Goal: Information Seeking & Learning: Learn about a topic

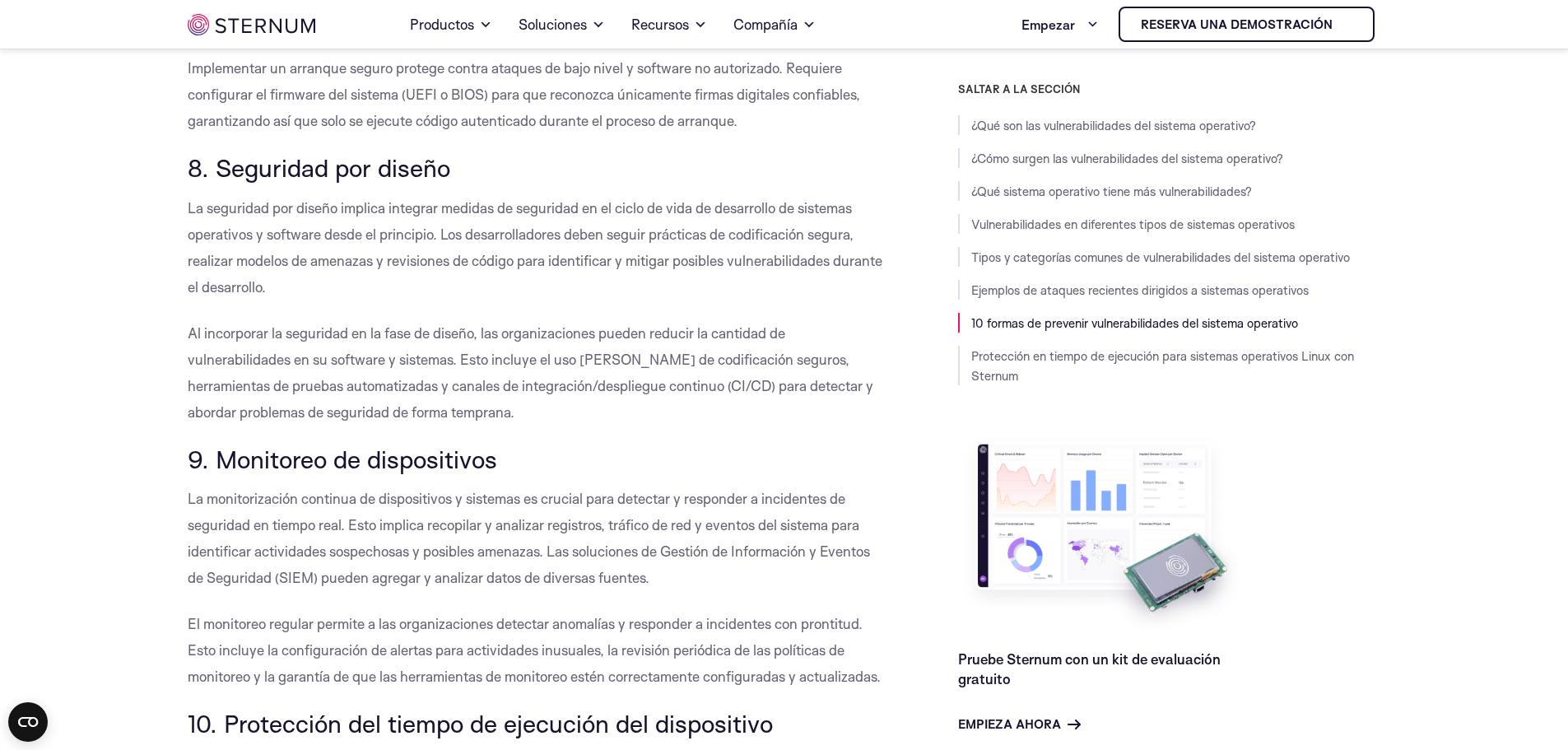
scroll to position [8825, 0]
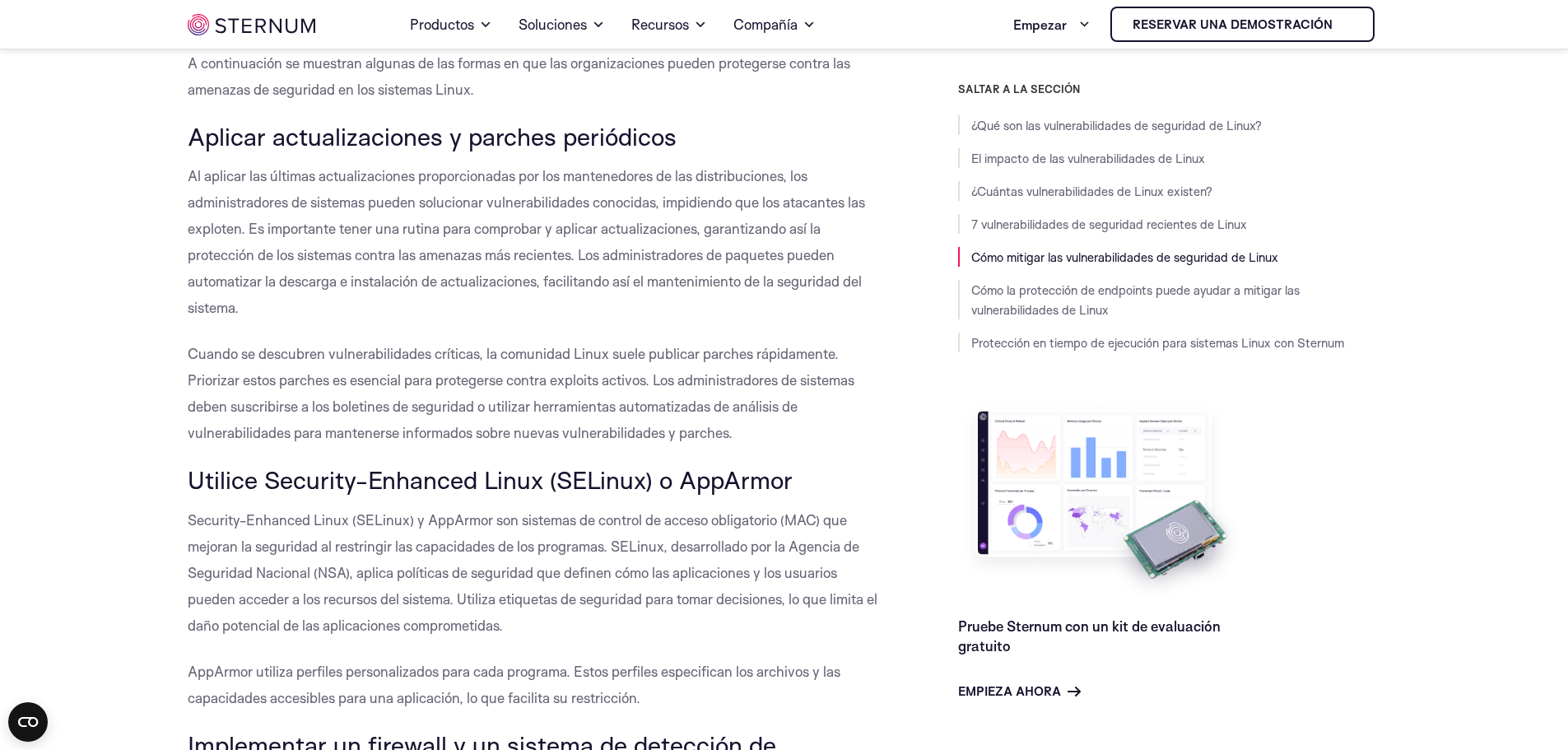
scroll to position [4272, 0]
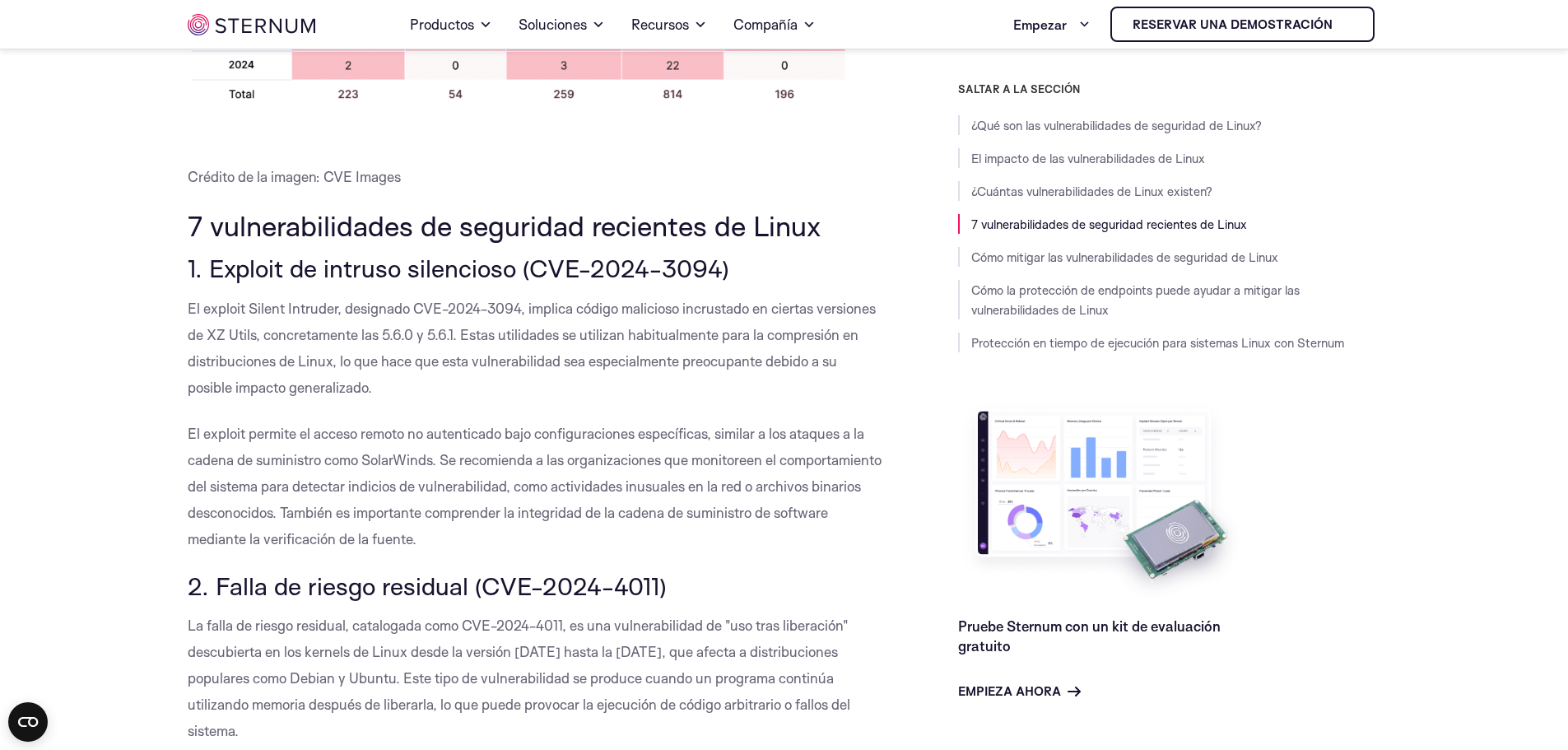
scroll to position [1556, 0]
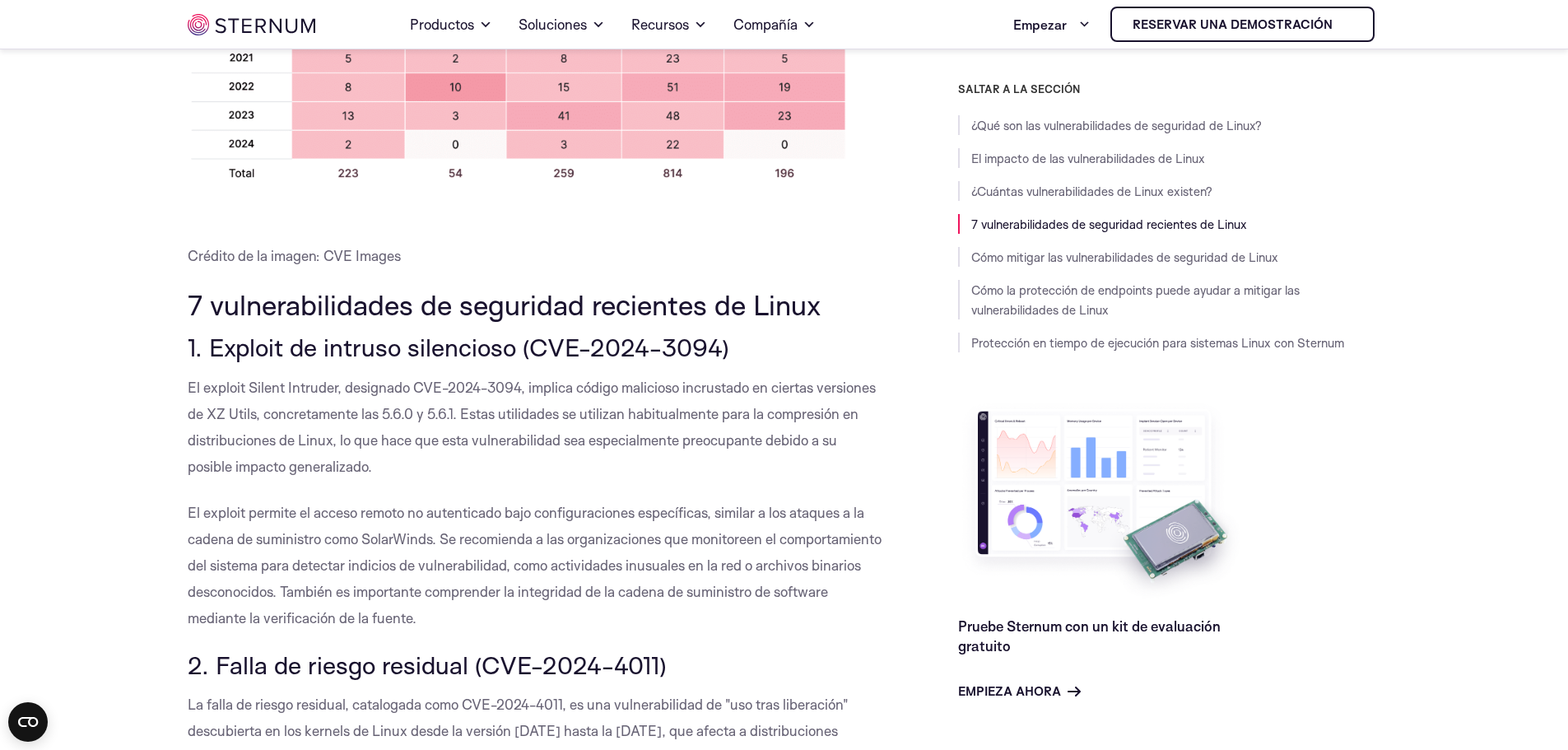
drag, startPoint x: 170, startPoint y: 306, endPoint x: 656, endPoint y: 616, distance: 576.5
copy div "7 vulnerabilidades de seguridad recientes de Linux 1. Exploit de intruso silenc…"
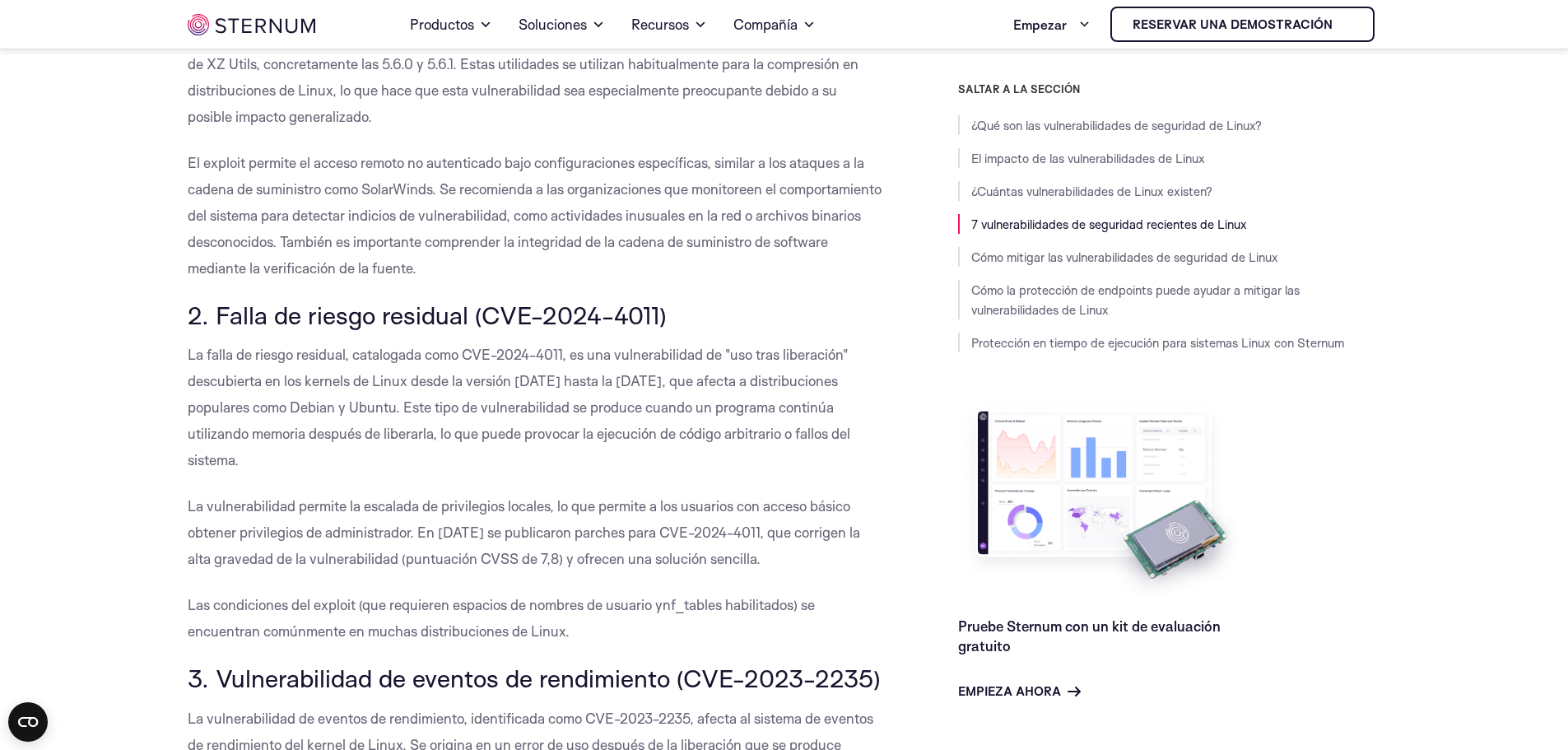
scroll to position [1968, 0]
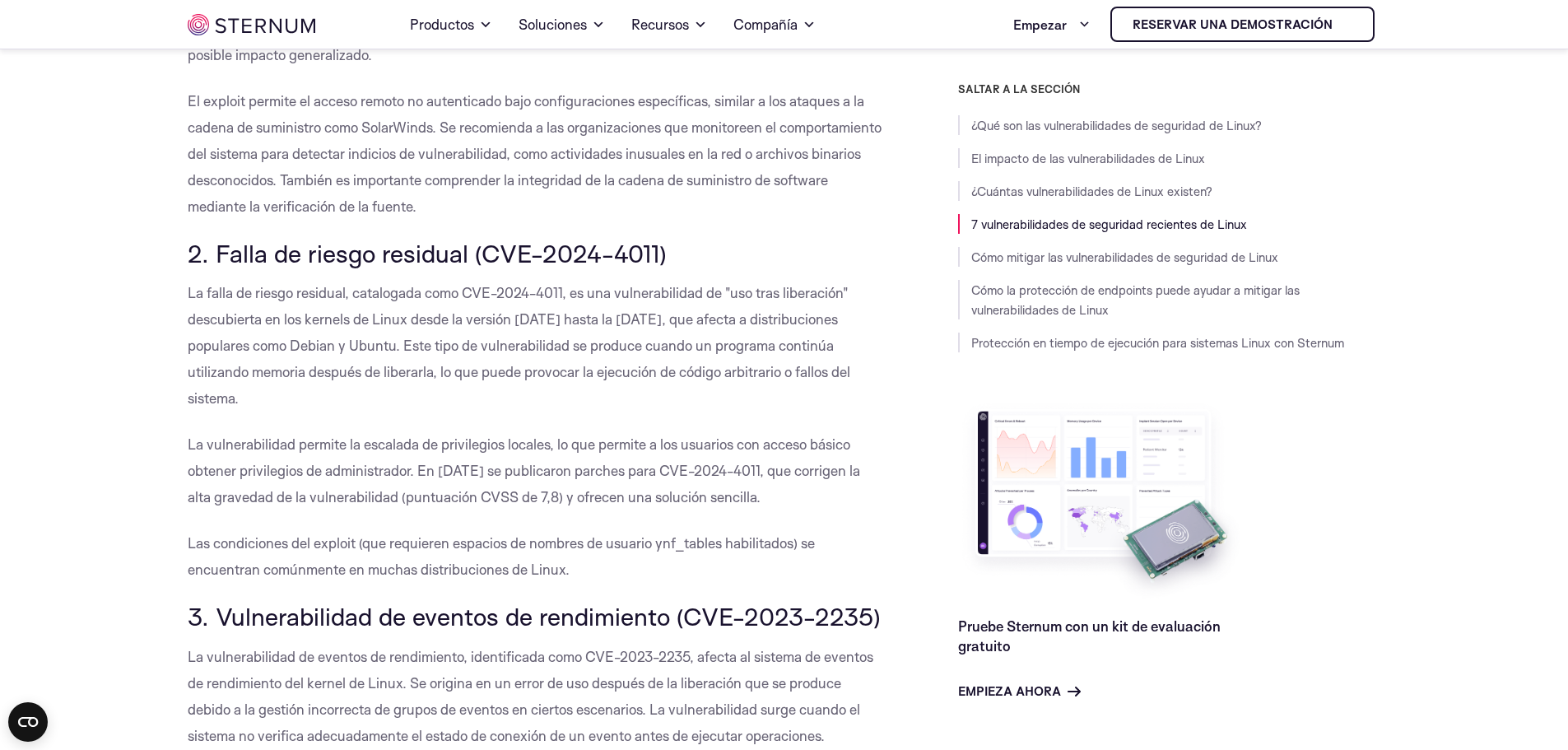
drag, startPoint x: 170, startPoint y: 248, endPoint x: 612, endPoint y: 570, distance: 546.9
copy div "2. Falla de riesgo residual (CVE-2024-4011) La falla de riesgo residual, catalo…"
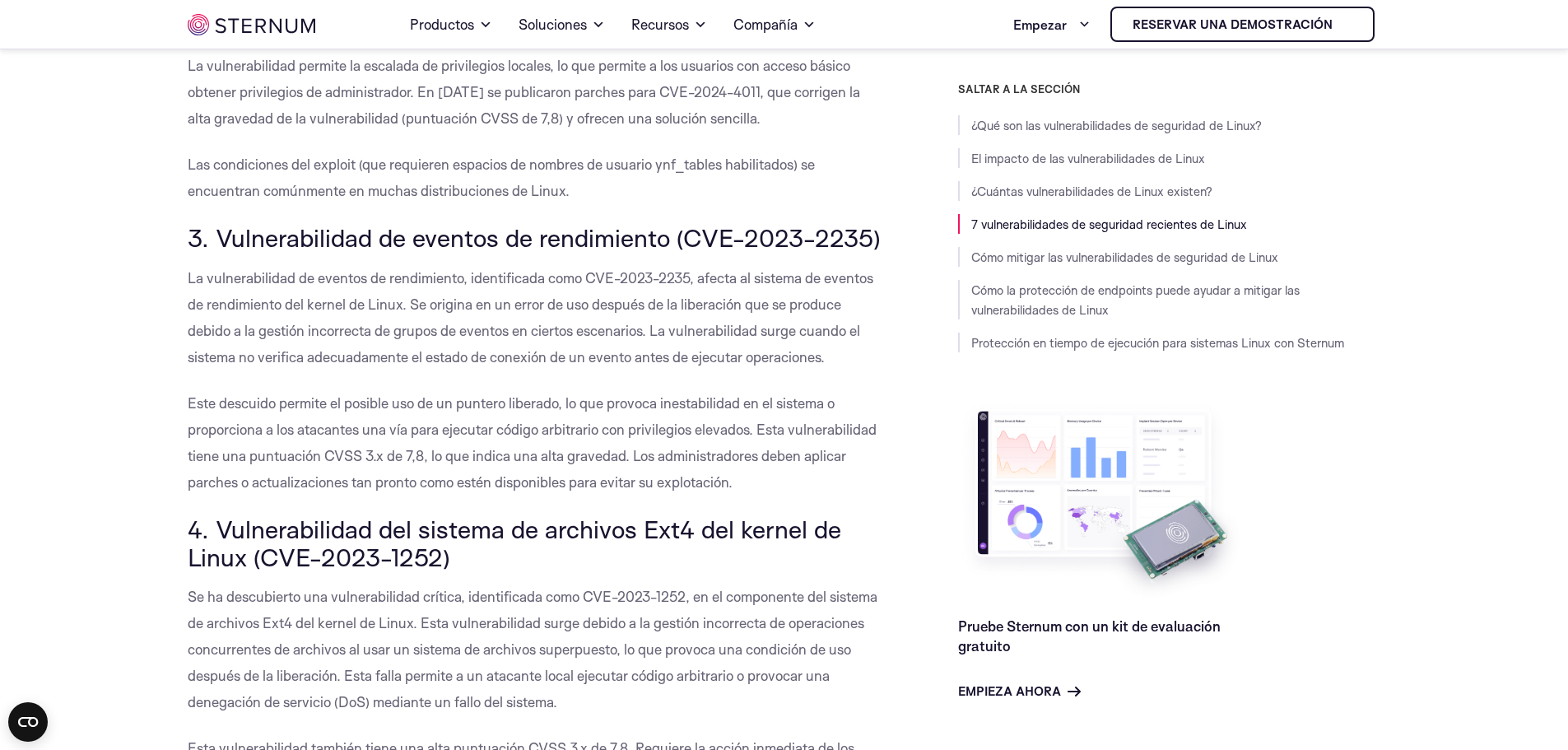
scroll to position [2379, 0]
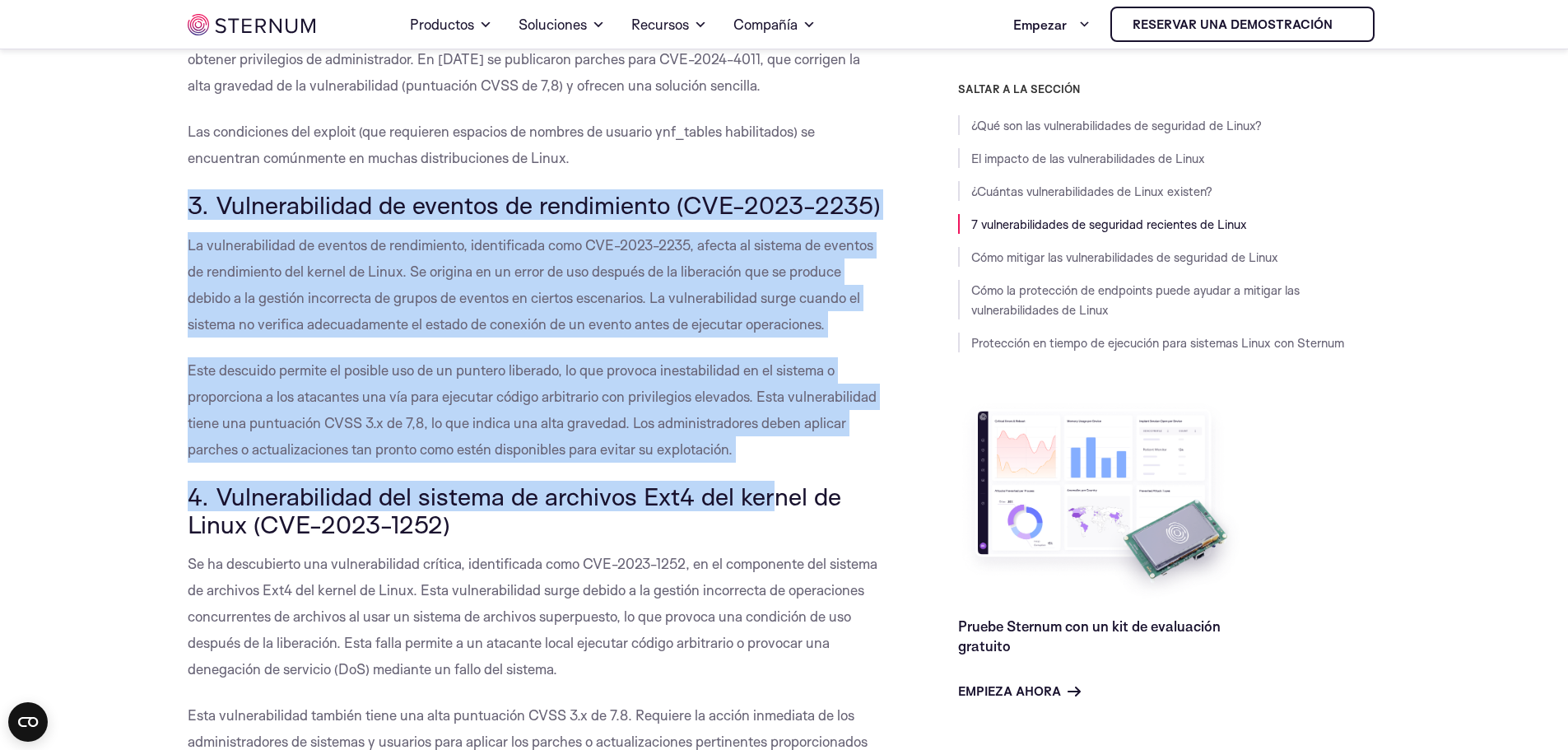
drag, startPoint x: 180, startPoint y: 200, endPoint x: 772, endPoint y: 467, distance: 649.4
click at [198, 216] on font "3. Vulnerabilidad de eventos de rendimiento (CVE-2023-2235)" at bounding box center [535, 205] width 693 height 30
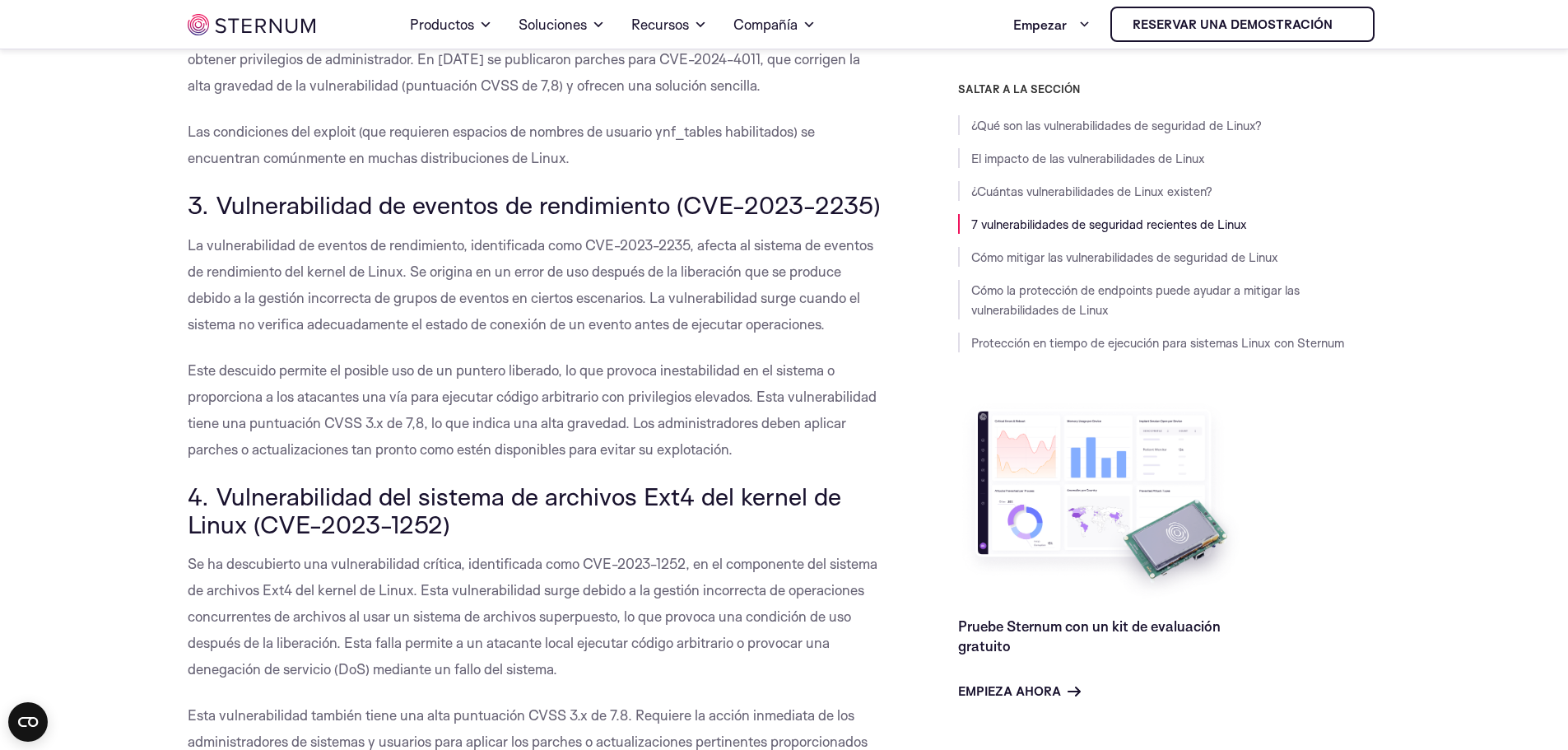
drag, startPoint x: 183, startPoint y: 199, endPoint x: 802, endPoint y: 438, distance: 663.5
copy div "3. Vulnerabilidad de eventos de rendimiento (CVE-2023-2235) La vulnerabilidad d…"
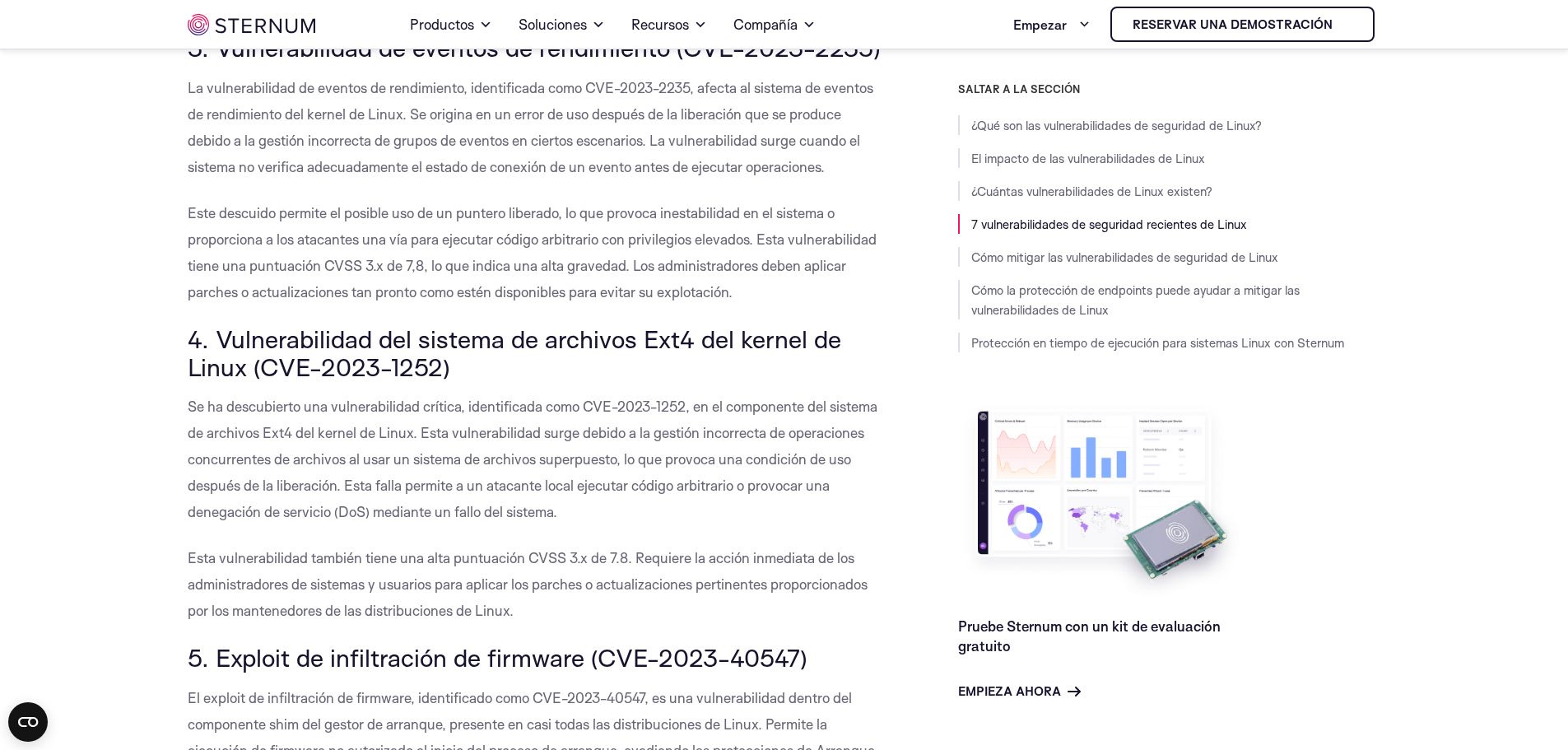
scroll to position [2544, 0]
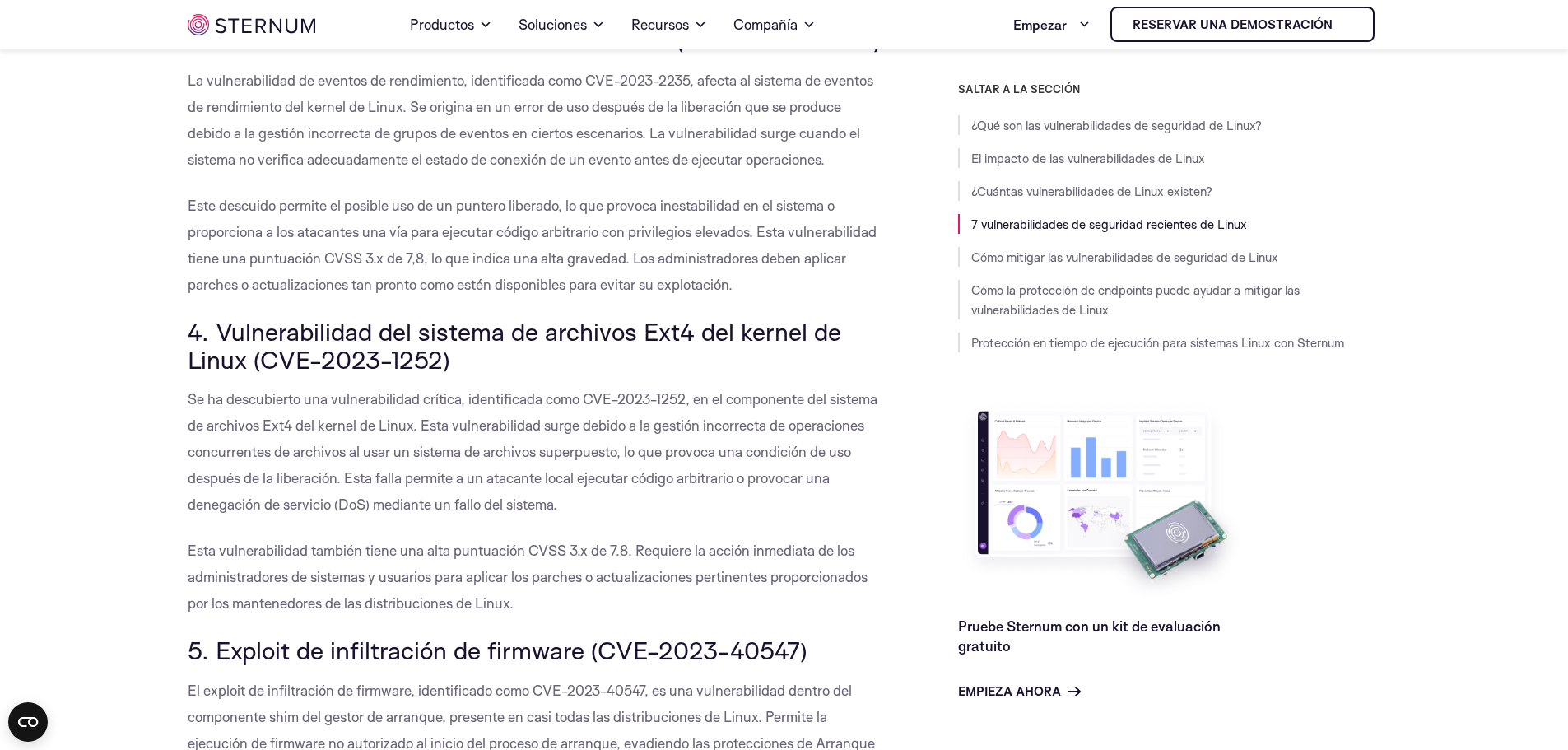
drag, startPoint x: 181, startPoint y: 330, endPoint x: 642, endPoint y: 596, distance: 532.2
copy div "4. Vulnerabilidad del sistema de archivos Ext4 del kernel de Linux (CVE-2023-12…"
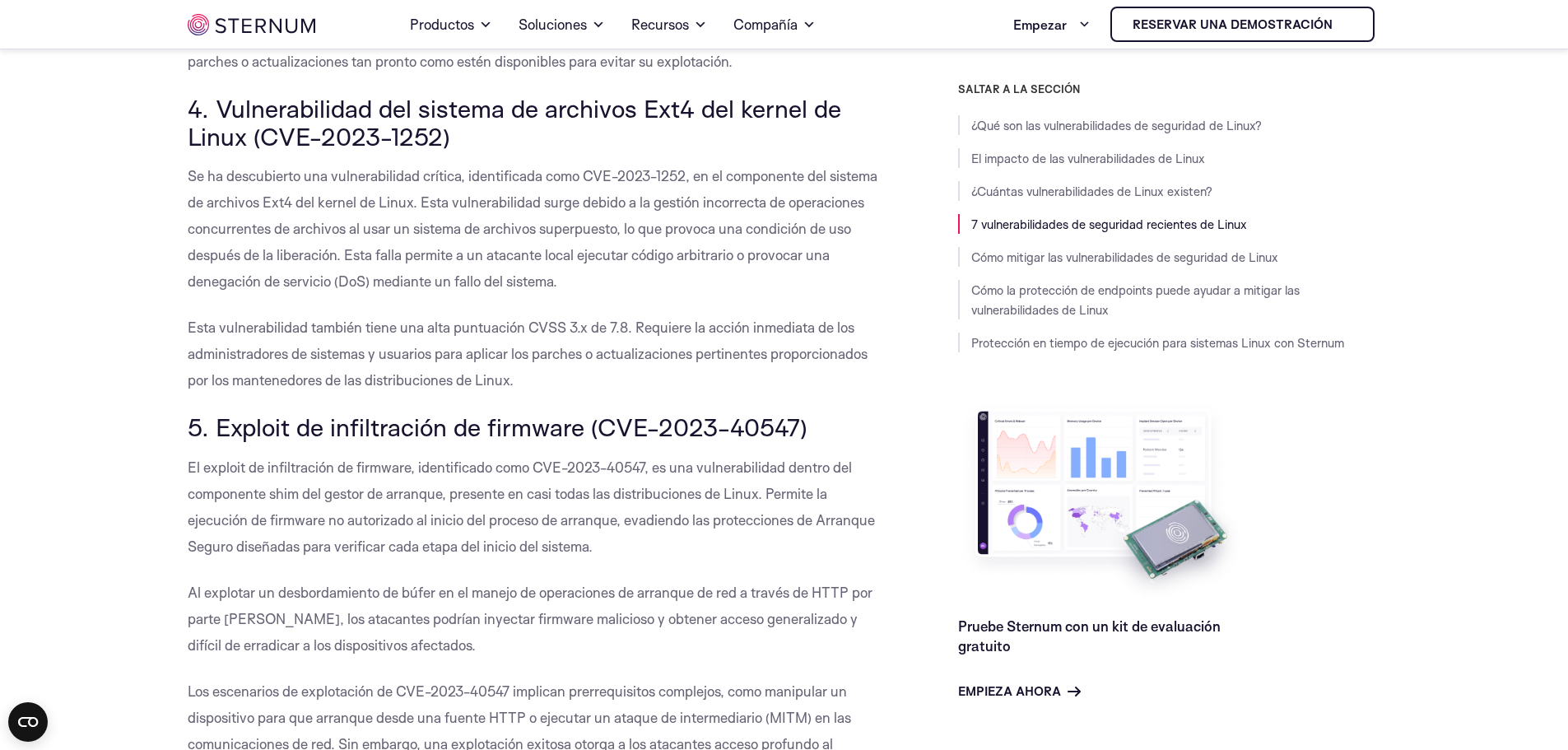
scroll to position [2873, 0]
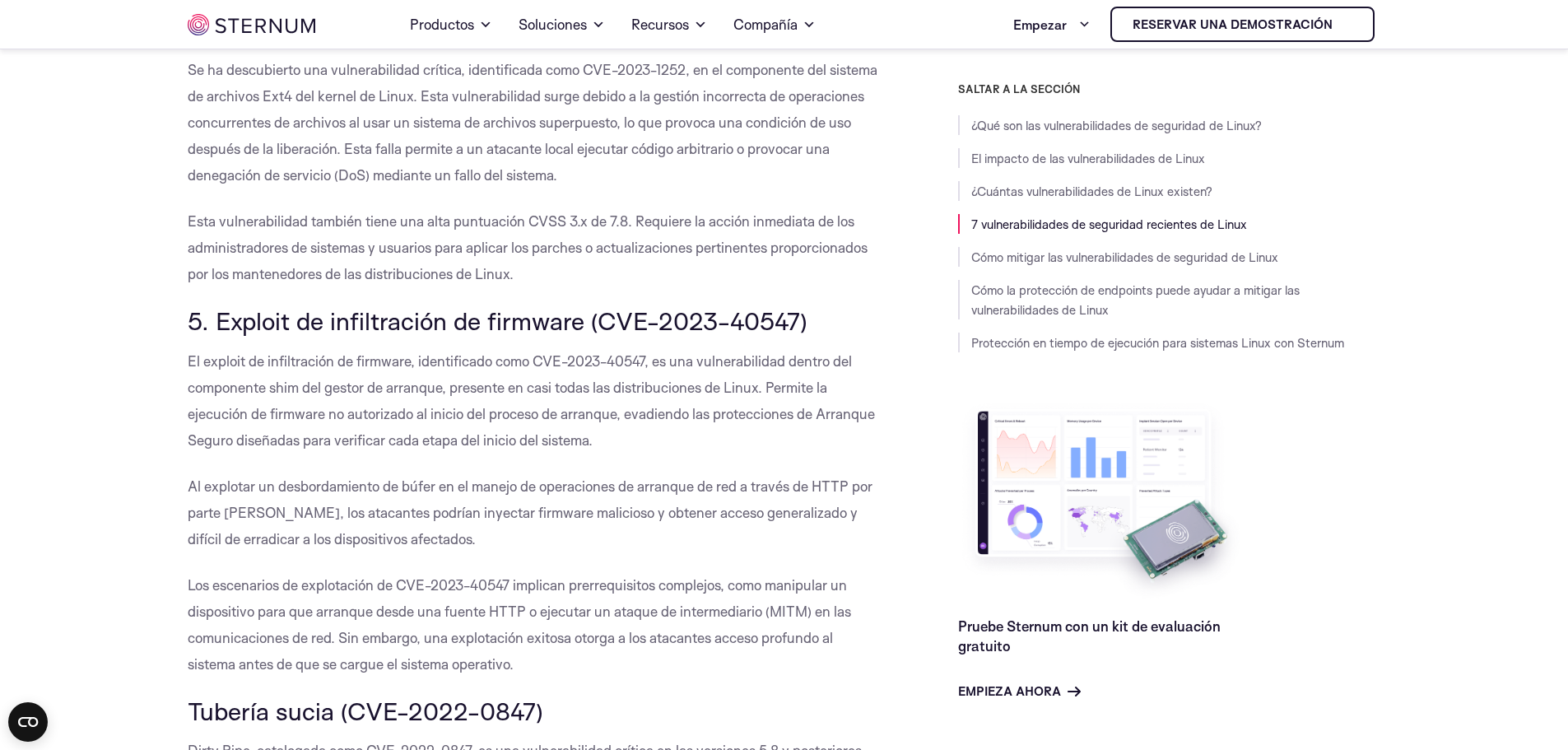
drag, startPoint x: 185, startPoint y: 321, endPoint x: 607, endPoint y: 674, distance: 550.2
copy div "6. Loremip do sitametconse ad elitsedd (EIU-5953-98116) Te incidid ut laboreetd…"
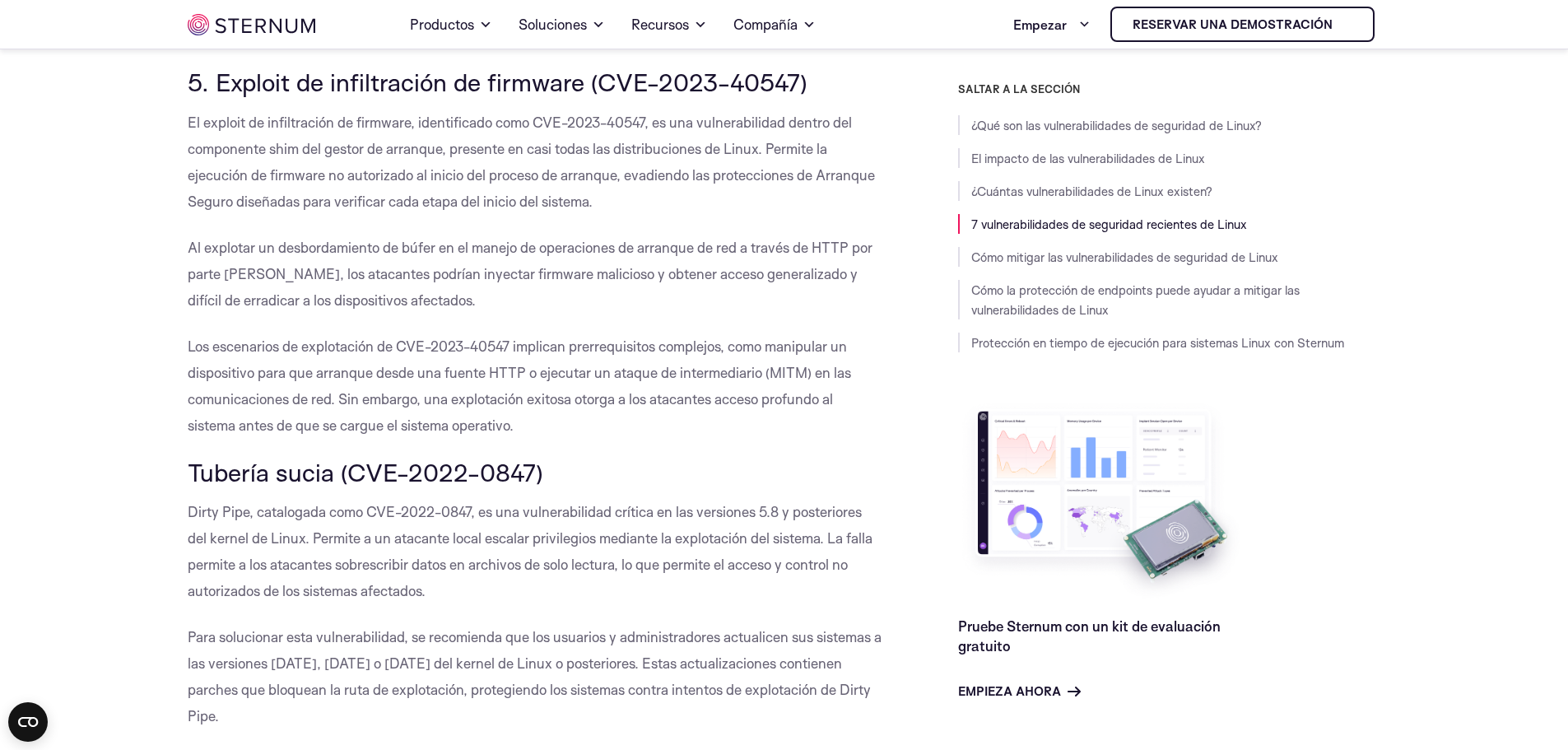
scroll to position [3202, 0]
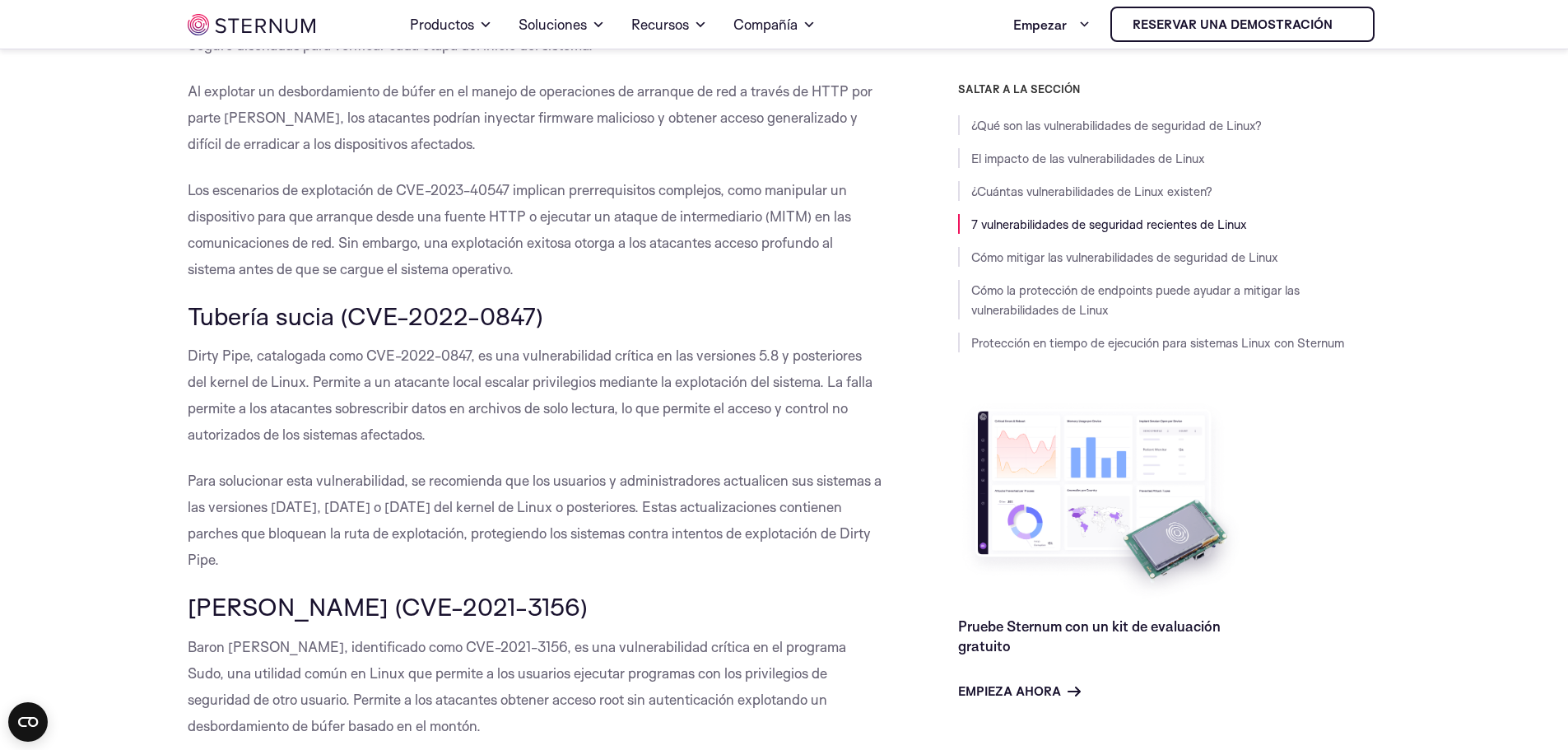
scroll to position [3285, 0]
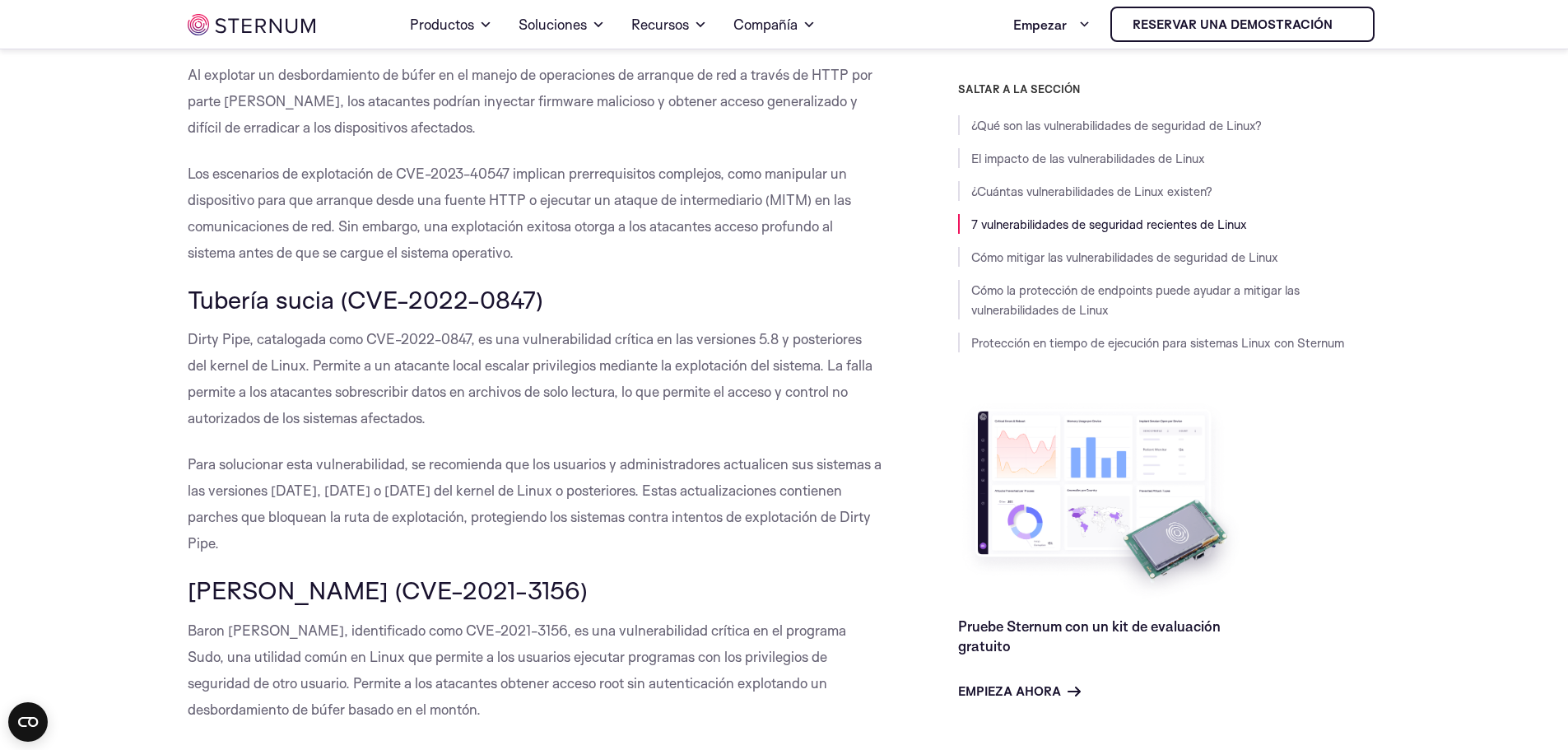
drag, startPoint x: 180, startPoint y: 288, endPoint x: 481, endPoint y: 540, distance: 392.6
copy div "Tubería sucia (CVE-2022-0847) Dirty Pipe, catalogada como CVE-2022-0847, es una…"
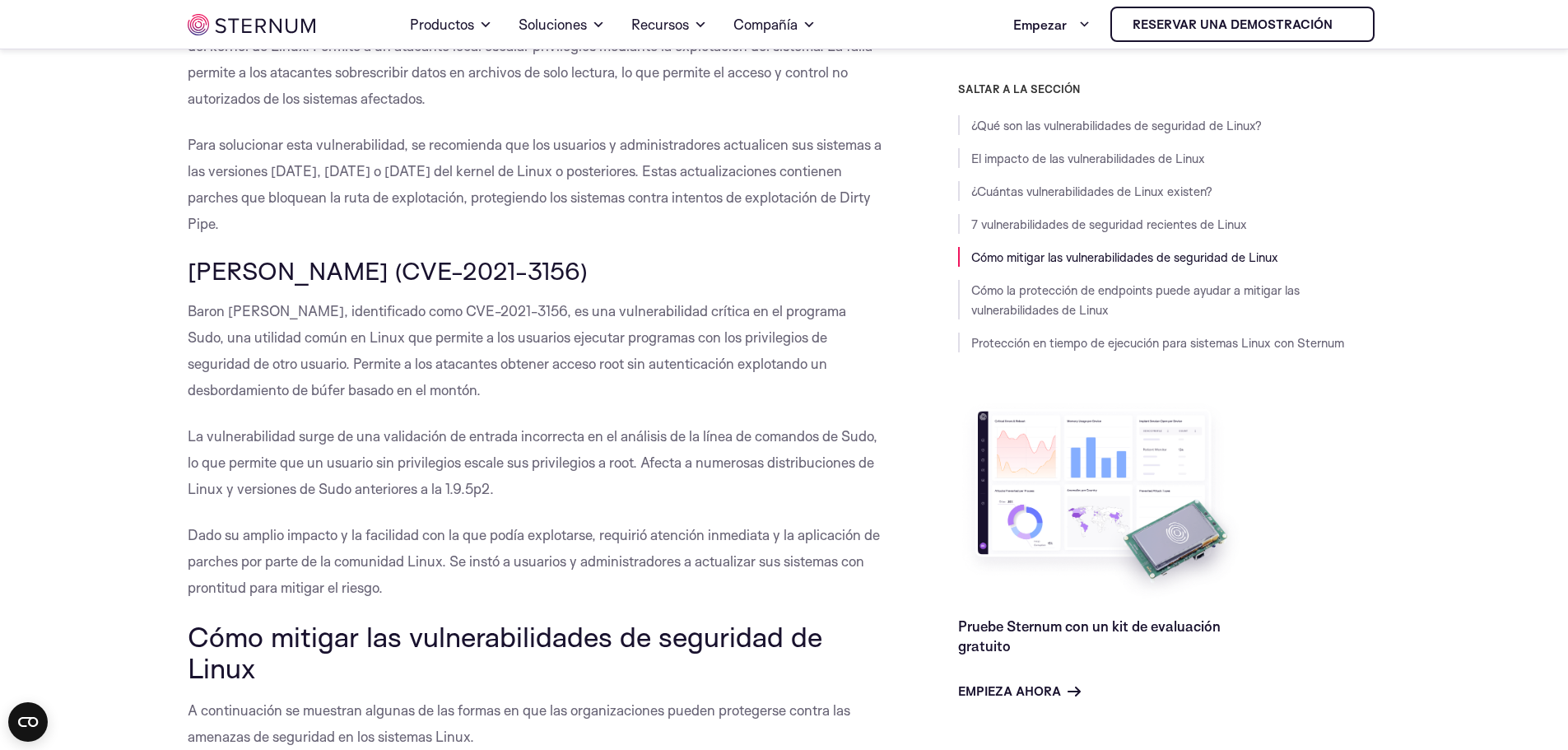
scroll to position [3696, 0]
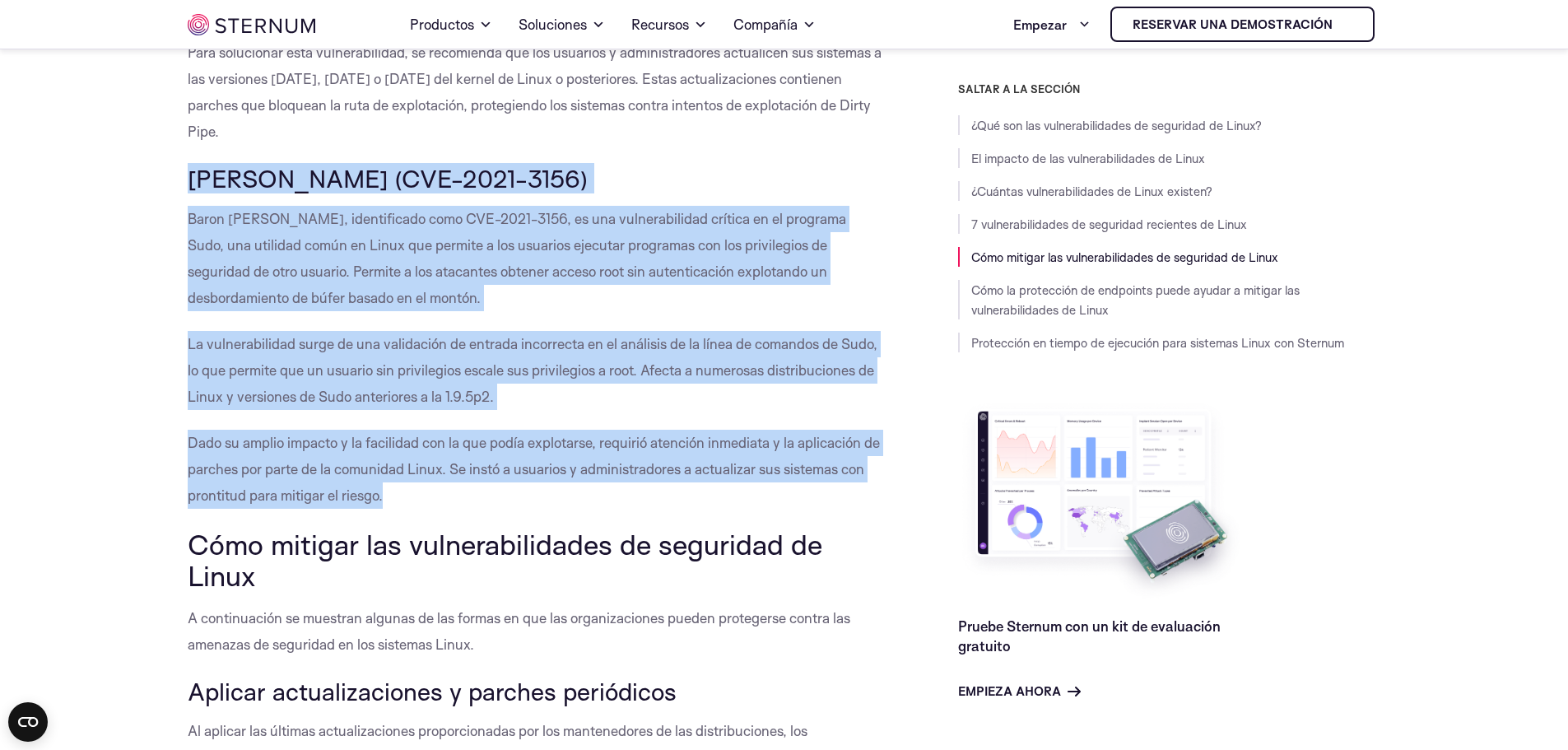
drag, startPoint x: 185, startPoint y: 175, endPoint x: 482, endPoint y: 498, distance: 438.8
click at [482, 498] on body "Saltar al contenido Hogar Productos Plataforma del esternón Protección de memor…" at bounding box center [784, 479] width 1568 height 8349
copy div "[PERSON_NAME] (CVE-2021-3156) Baron [PERSON_NAME], identificado como CVE-2021-3…"
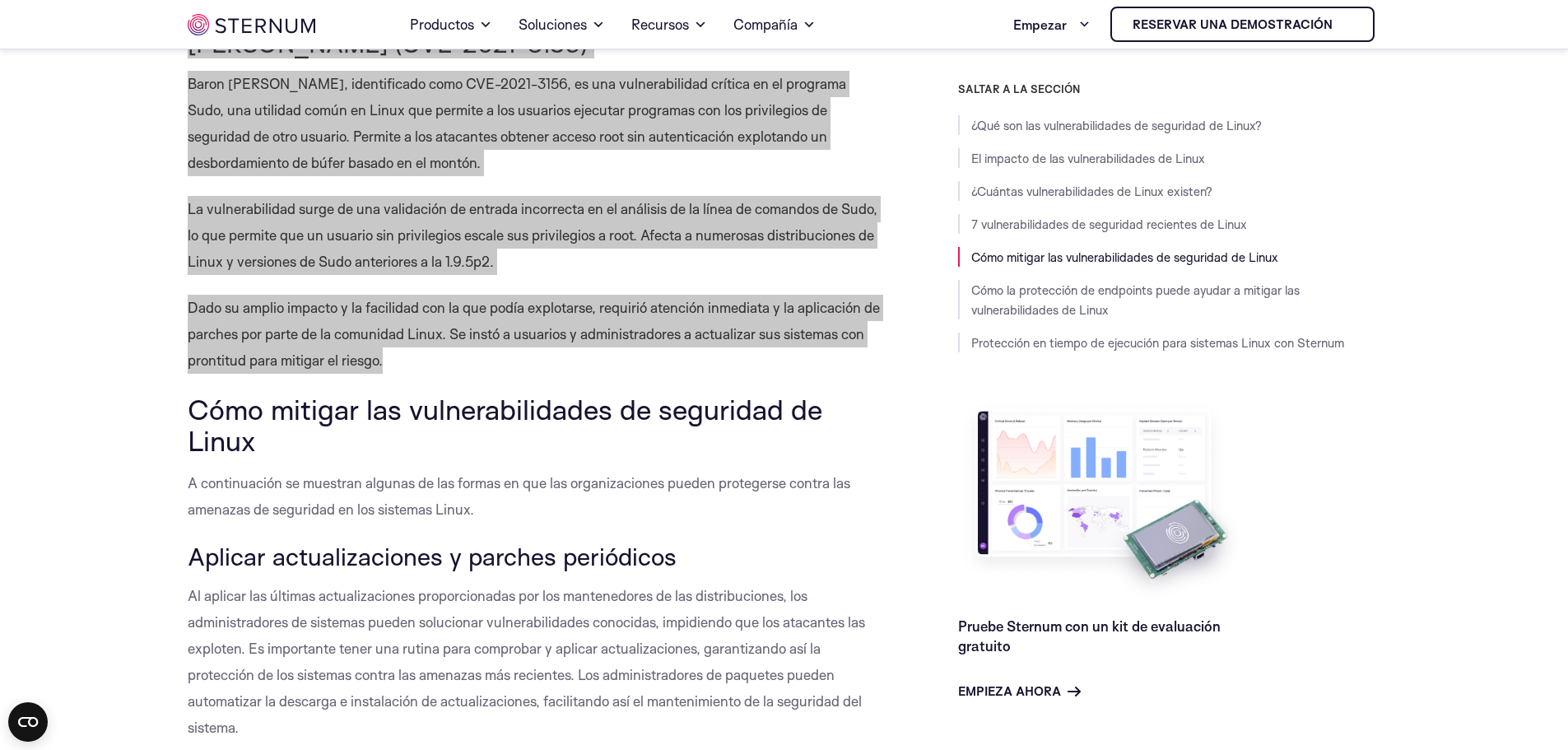
scroll to position [3943, 0]
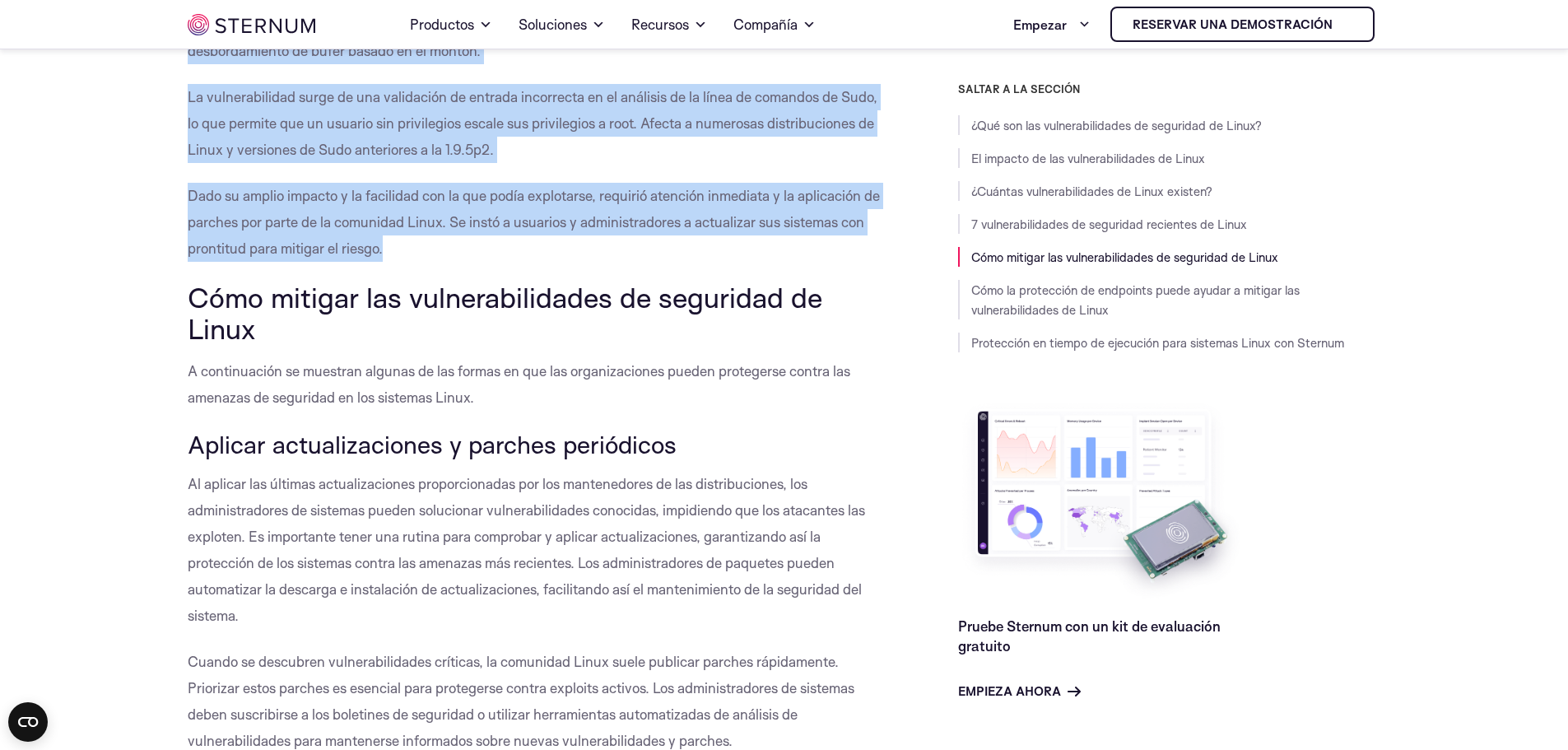
click at [103, 233] on body "Saltar al contenido Hogar Productos Plataforma del esternón Protección de memor…" at bounding box center [784, 231] width 1568 height 8349
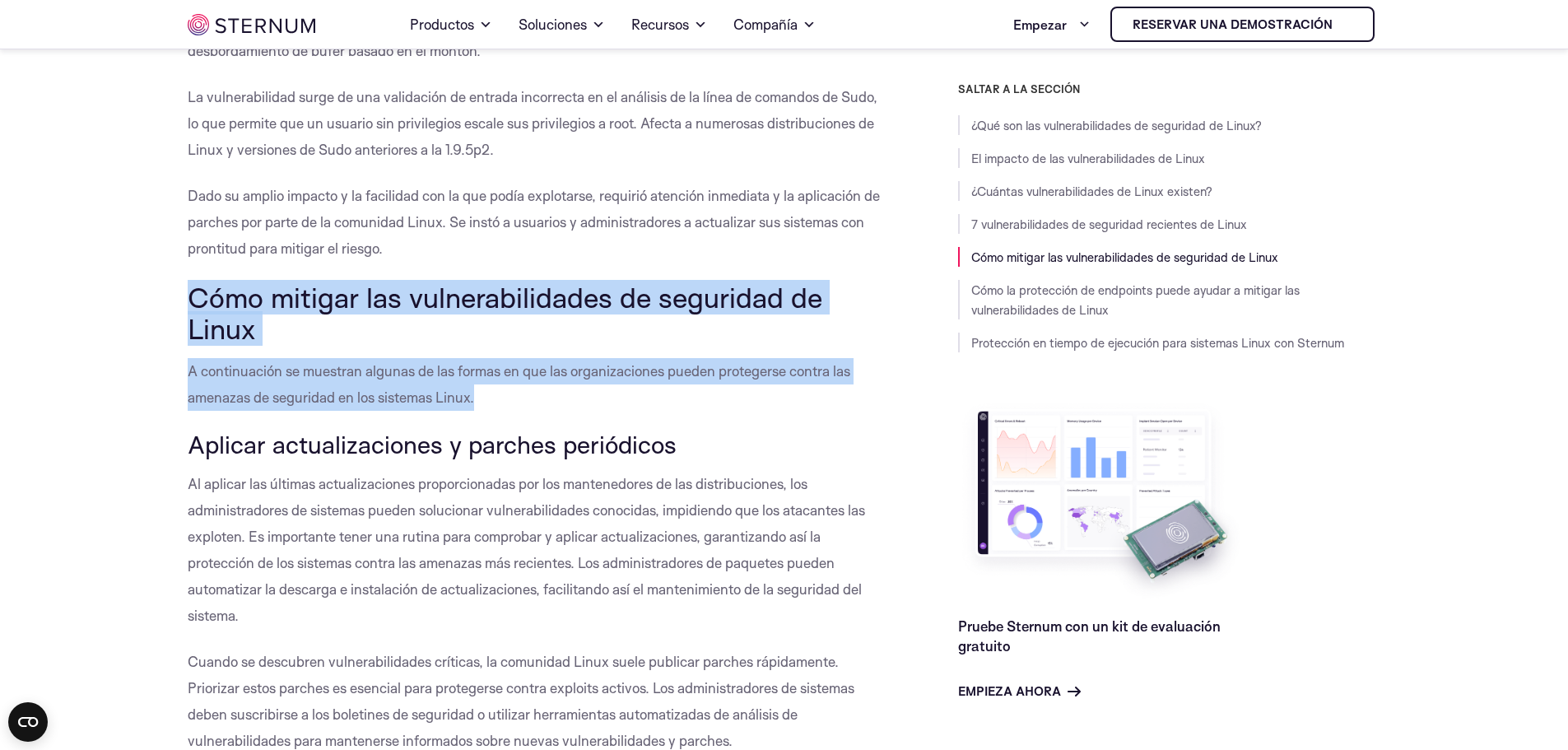
drag, startPoint x: 170, startPoint y: 294, endPoint x: 550, endPoint y: 388, distance: 391.5
click at [550, 388] on body "Saltar al contenido Hogar Productos Plataforma del esternón Protección de memor…" at bounding box center [784, 231] width 1568 height 8349
copy div "Cómo mitigar las vulnerabilidades de seguridad de Linux A continuación se muest…"
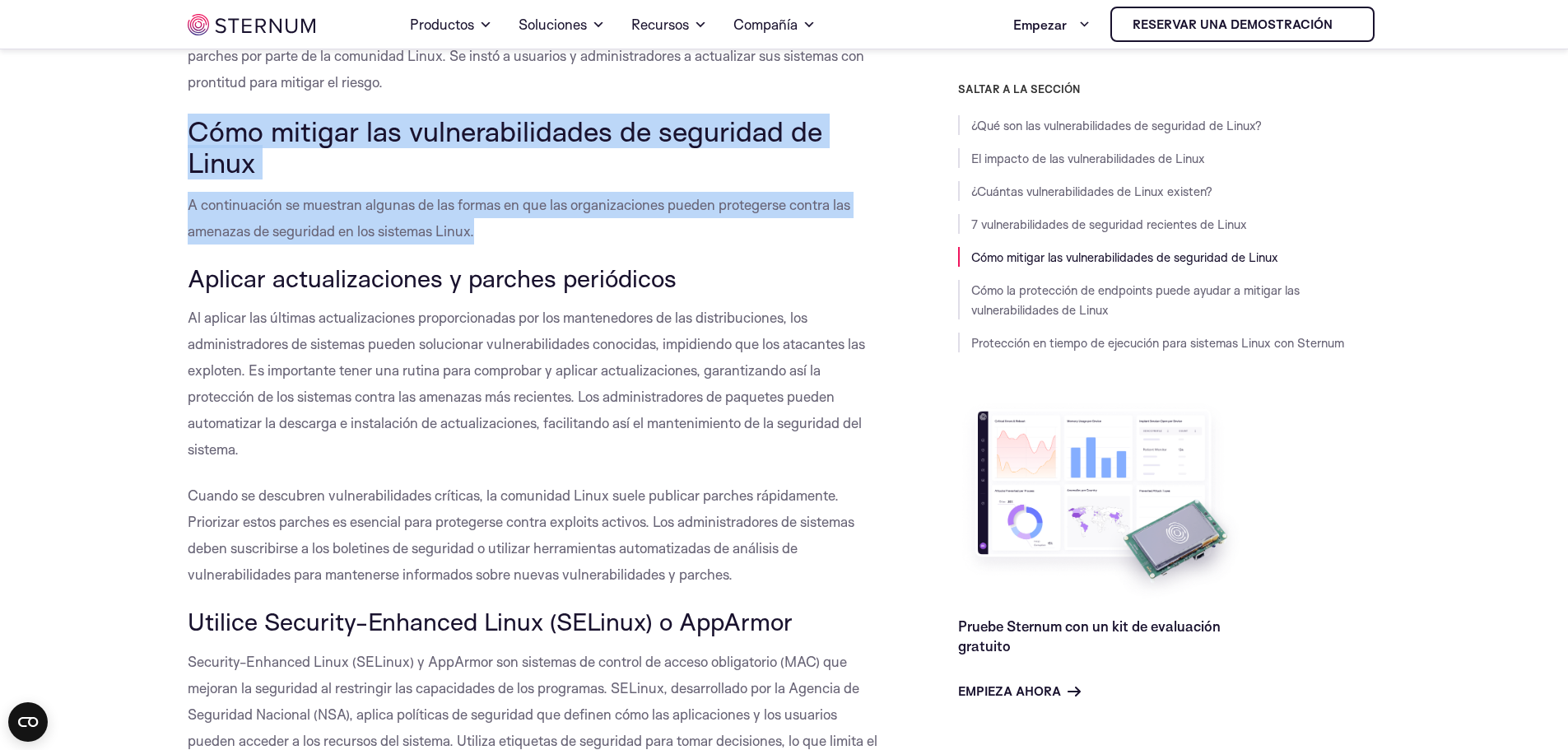
scroll to position [4107, 0]
drag, startPoint x: 216, startPoint y: 277, endPoint x: 772, endPoint y: 567, distance: 627.1
copy div "Aplicar actualizaciones y parches periódicos Al aplicar las últimas actualizaci…"
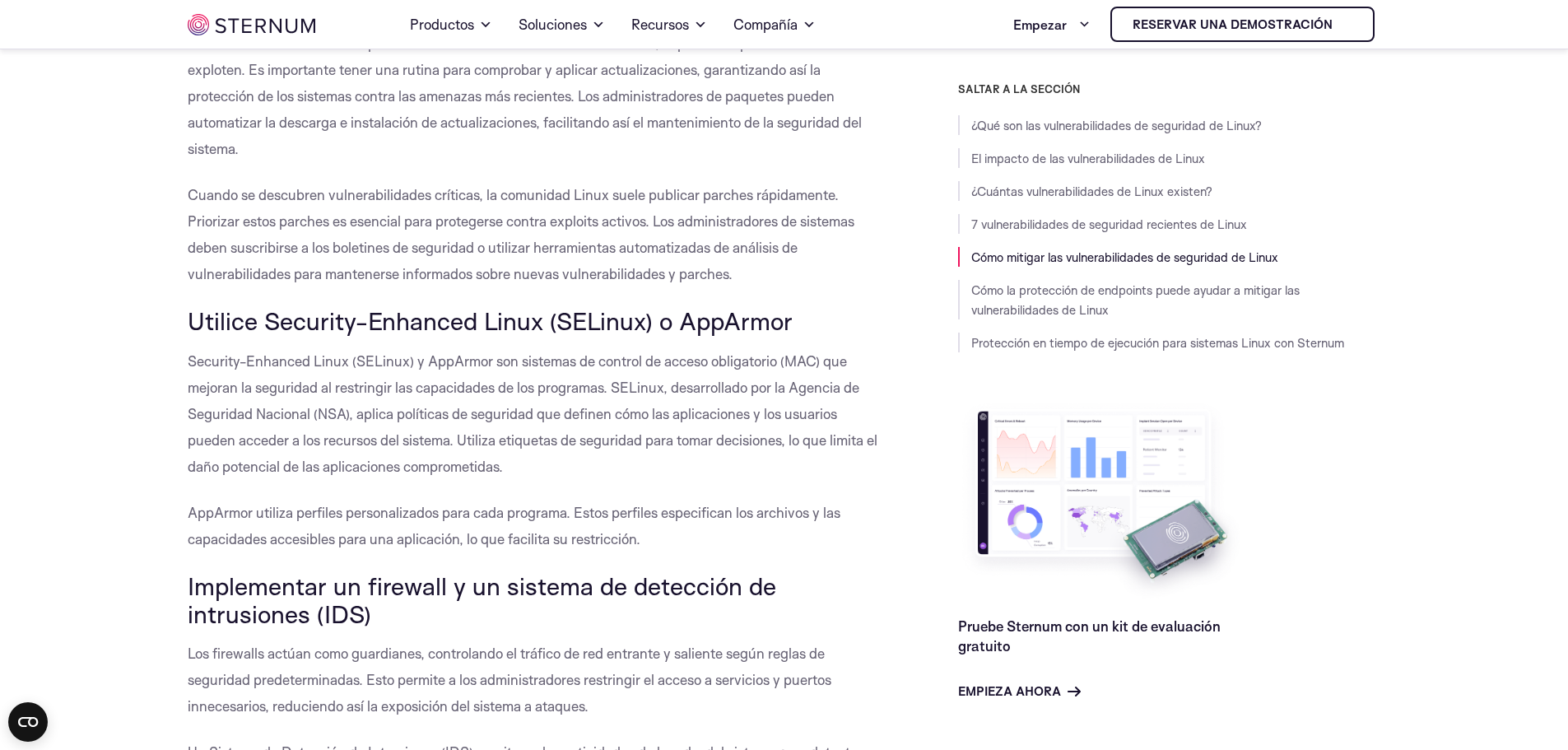
scroll to position [4437, 0]
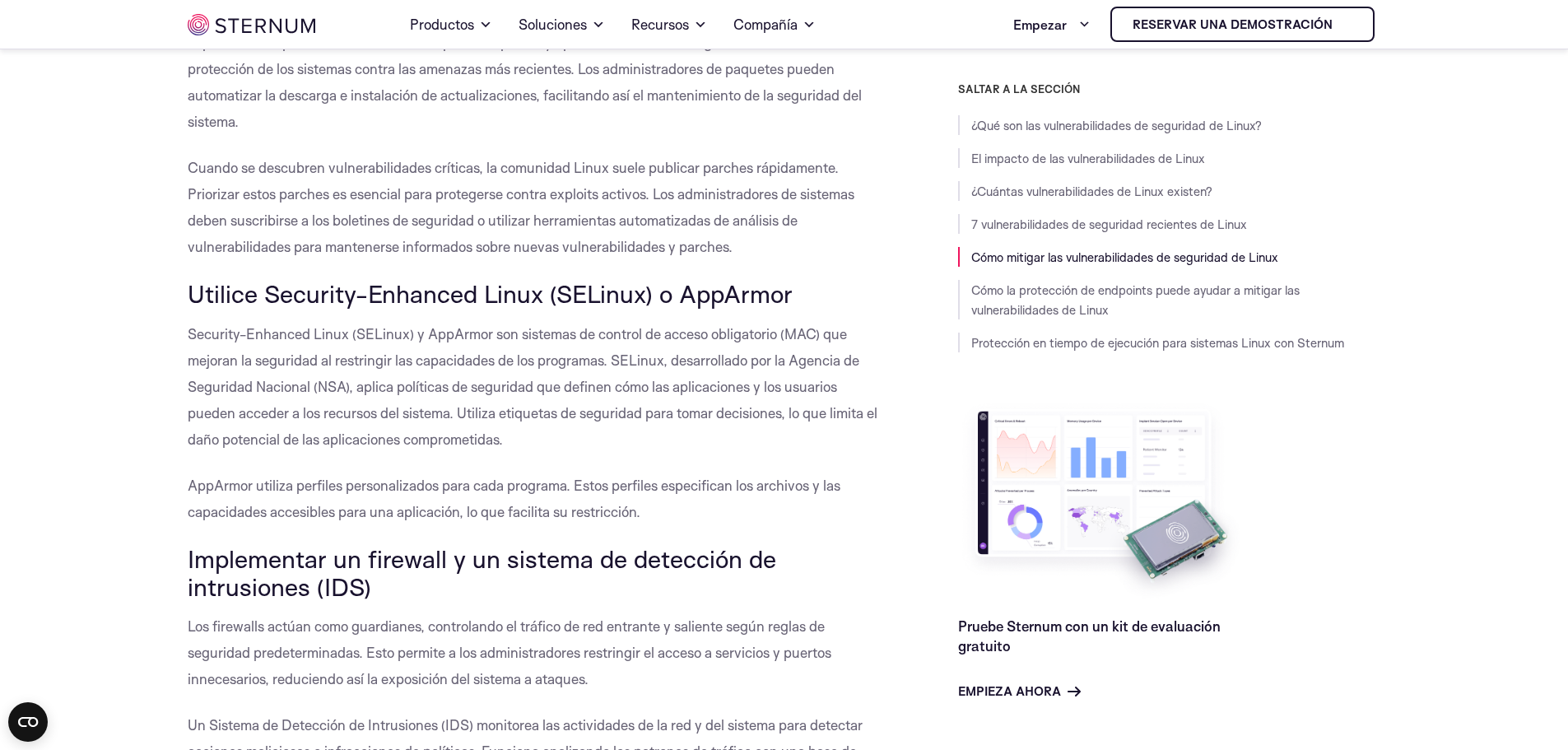
drag, startPoint x: 180, startPoint y: 288, endPoint x: 729, endPoint y: 502, distance: 589.2
copy div "Utilice Security-Enhanced Linux (SELinux) o AppArmor Security-Enhanced Linux (S…"
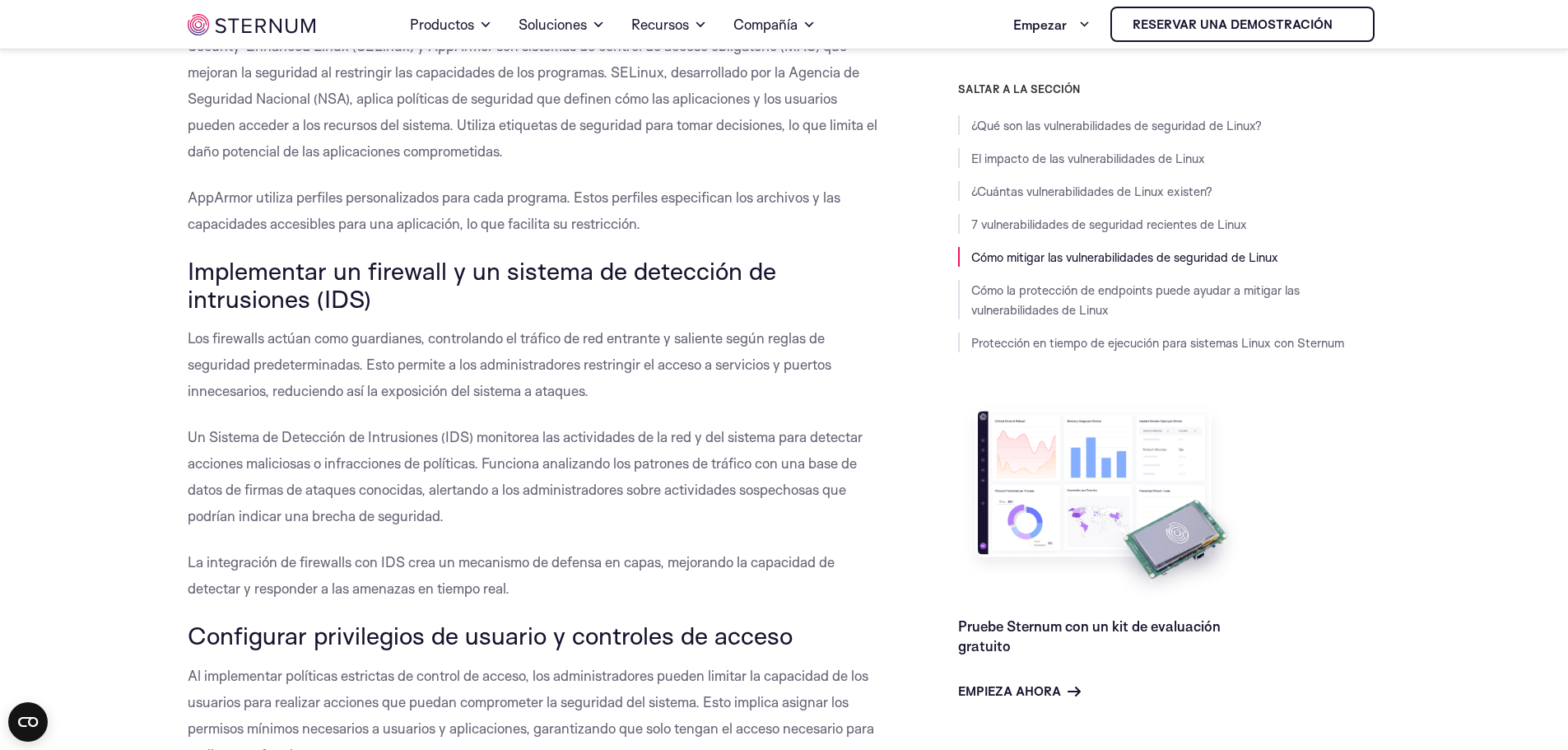
scroll to position [4766, 0]
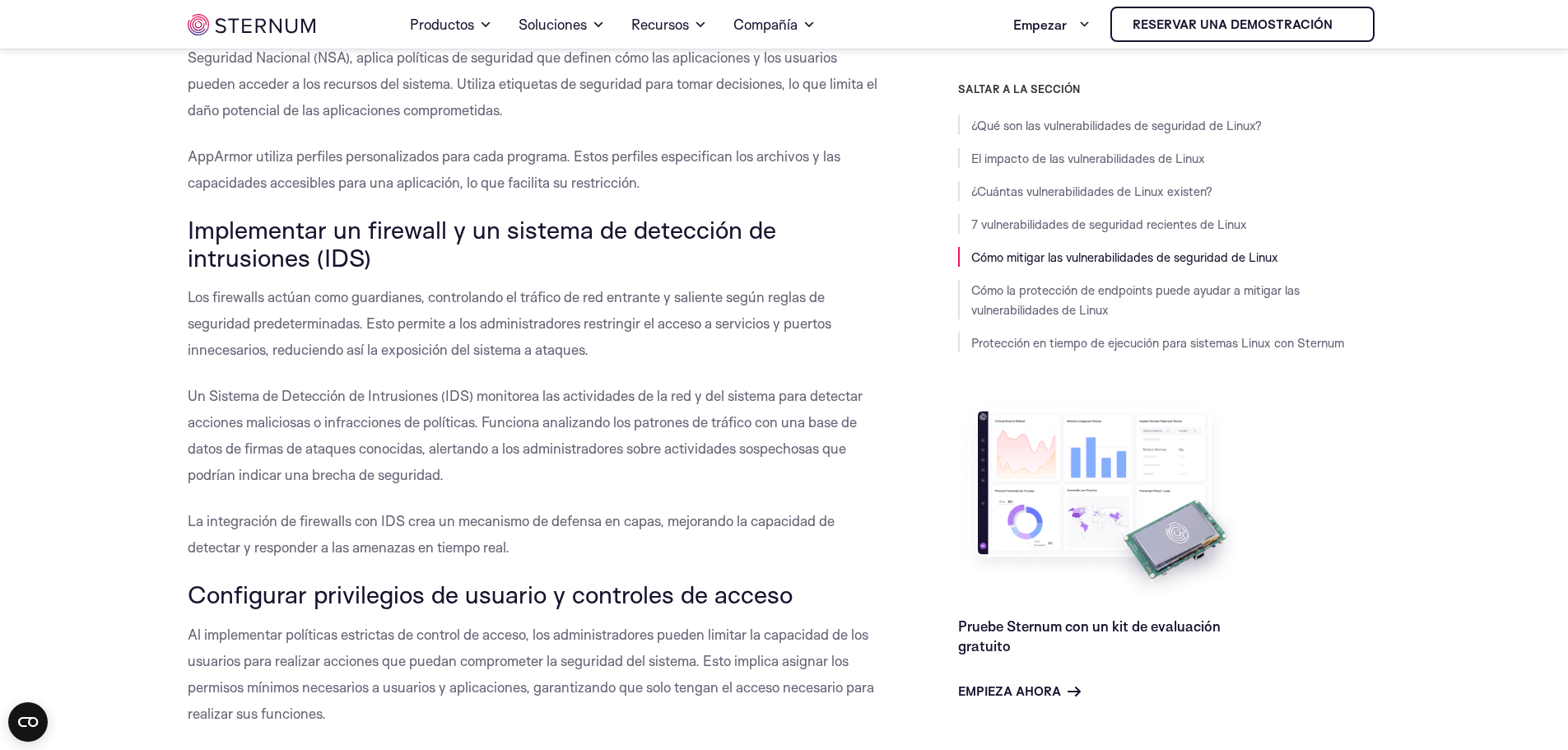
drag, startPoint x: 180, startPoint y: 220, endPoint x: 589, endPoint y: 532, distance: 514.4
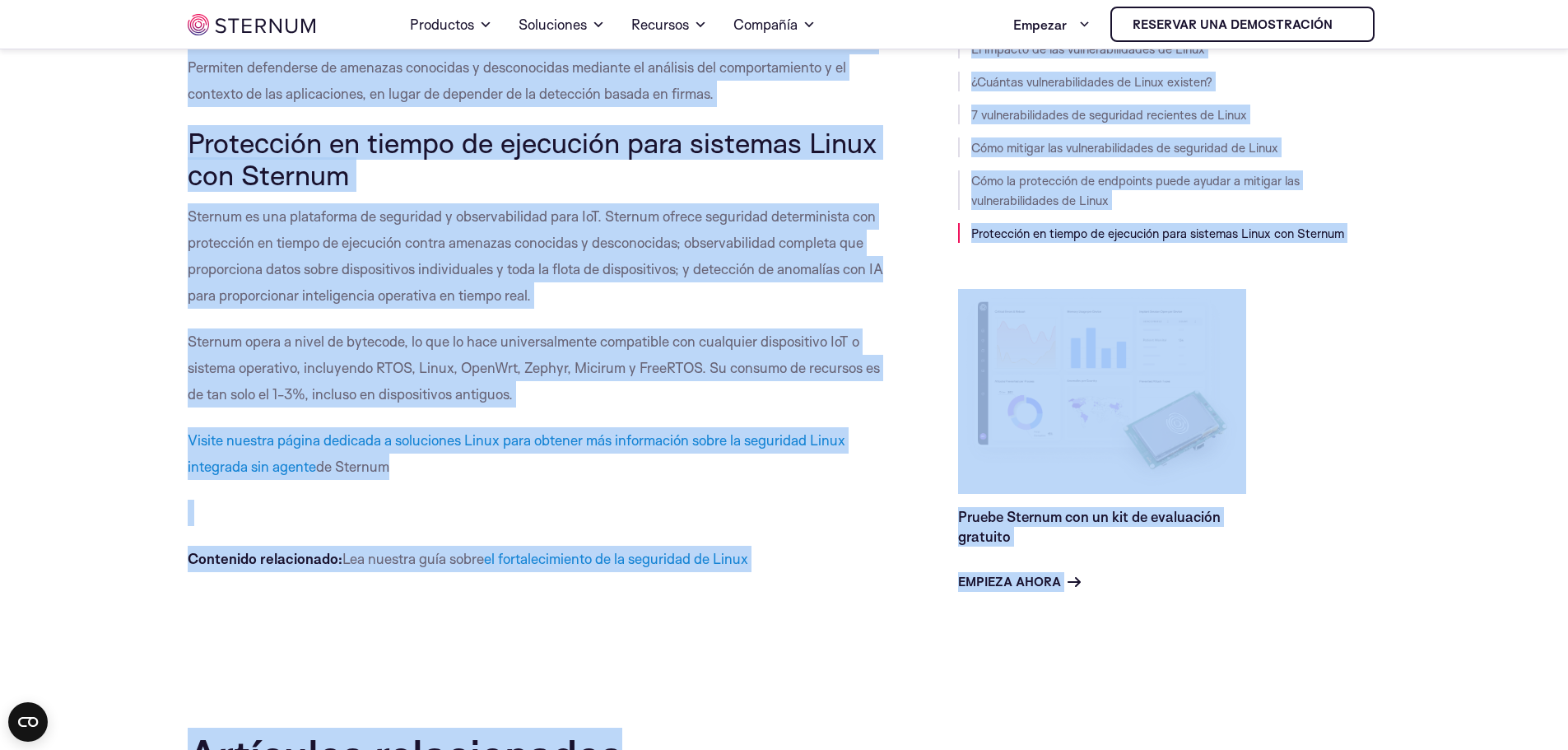
scroll to position [6925, 0]
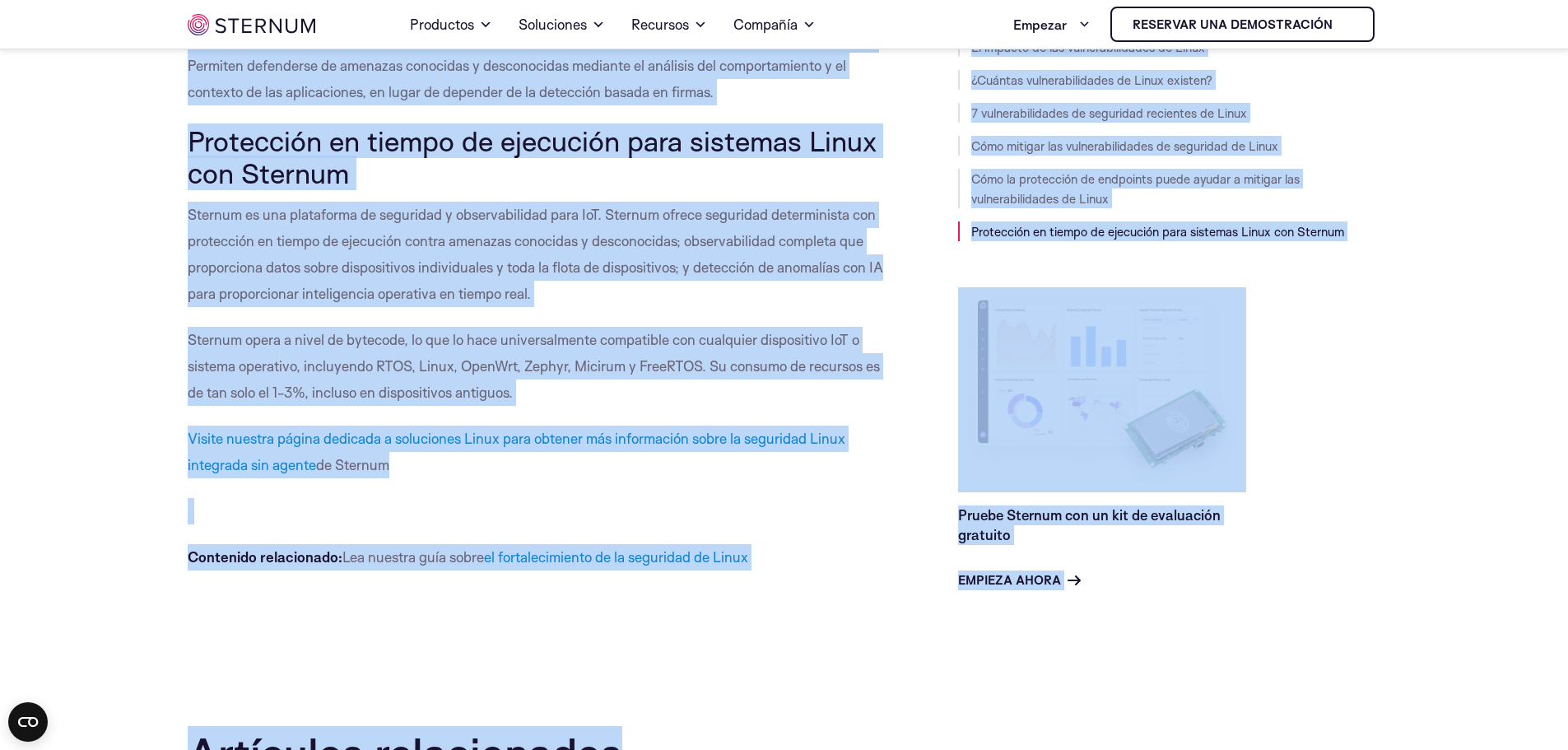
drag, startPoint x: 182, startPoint y: 180, endPoint x: 409, endPoint y: 514, distance: 403.8
click at [789, 478] on p "Visite nuestra página dedicada a soluciones Linux para obtener más información …" at bounding box center [536, 451] width 697 height 53
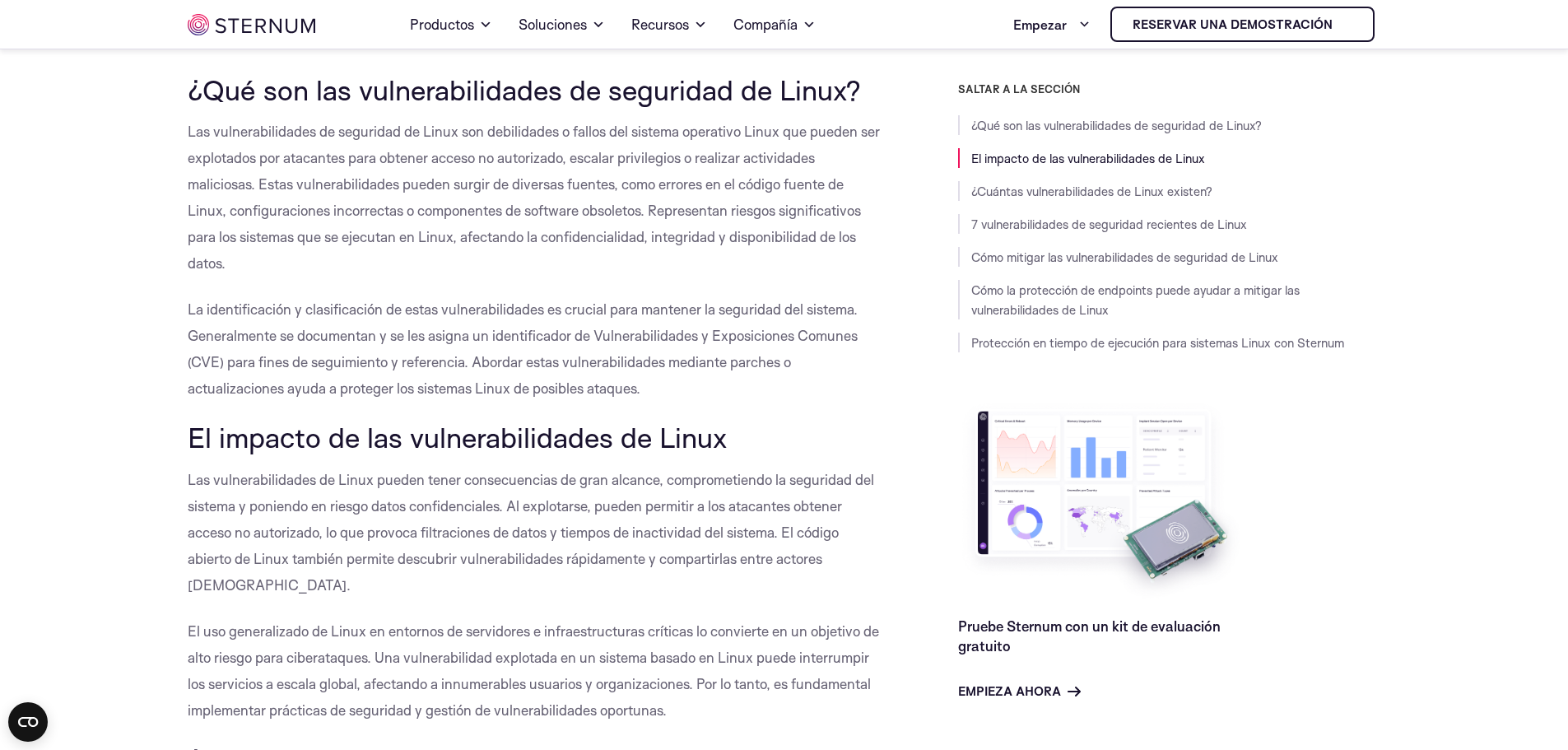
scroll to position [0, 0]
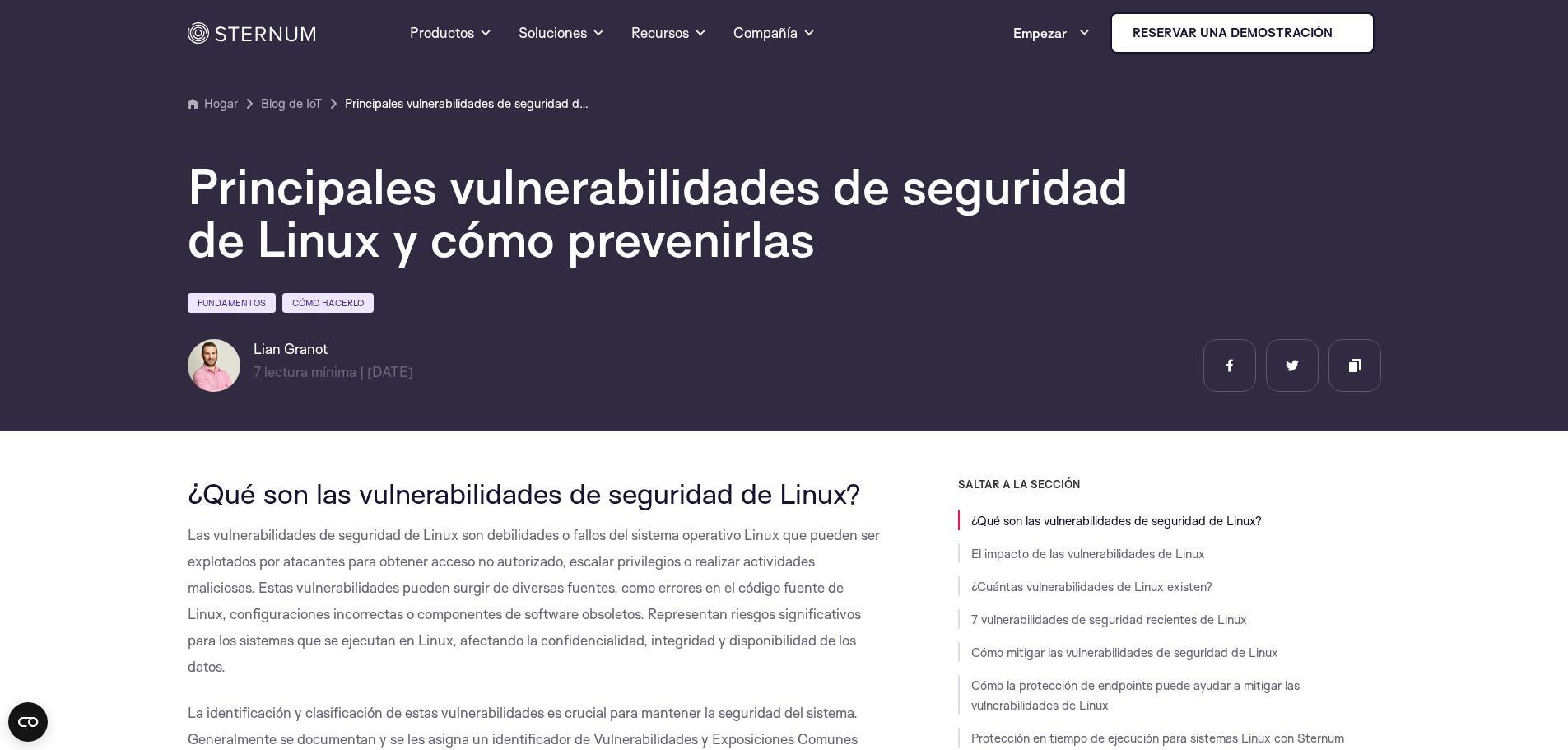
drag, startPoint x: 61, startPoint y: 501, endPoint x: 69, endPoint y: 492, distance: 12.0
